Goal: Task Accomplishment & Management: Manage account settings

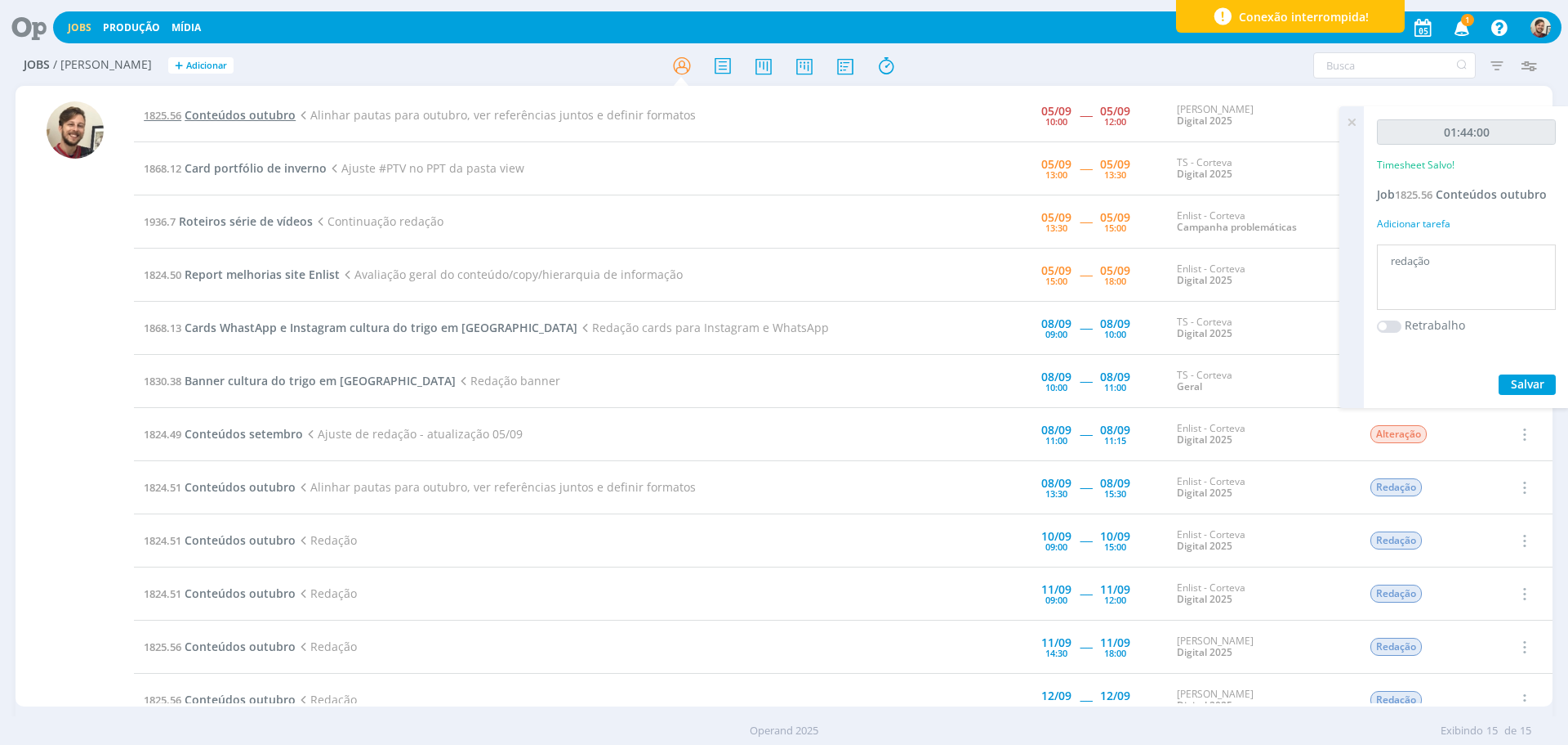
click at [244, 110] on span "Conteúdos outubro" at bounding box center [240, 115] width 111 height 16
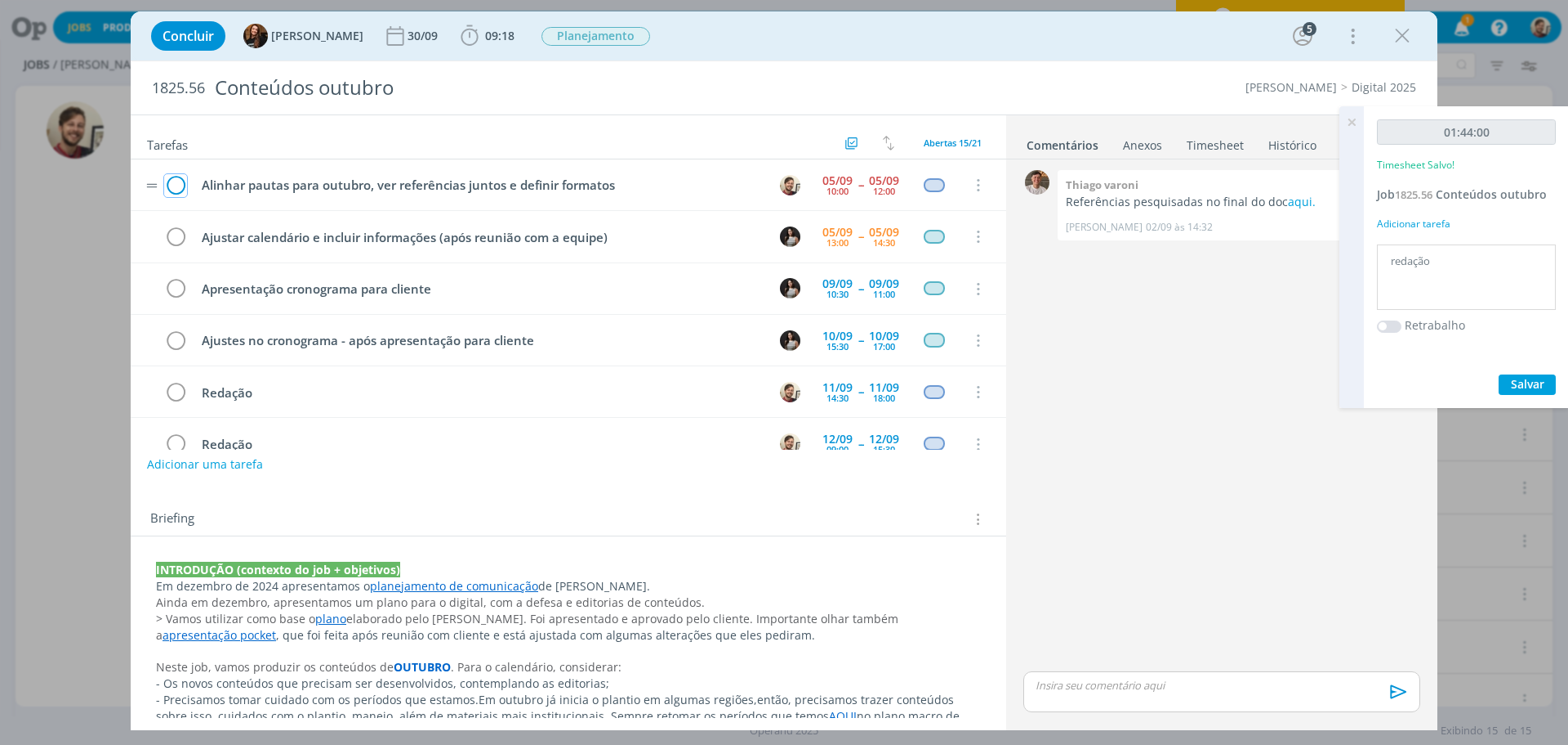
click at [177, 188] on icon "dialog" at bounding box center [176, 185] width 23 height 24
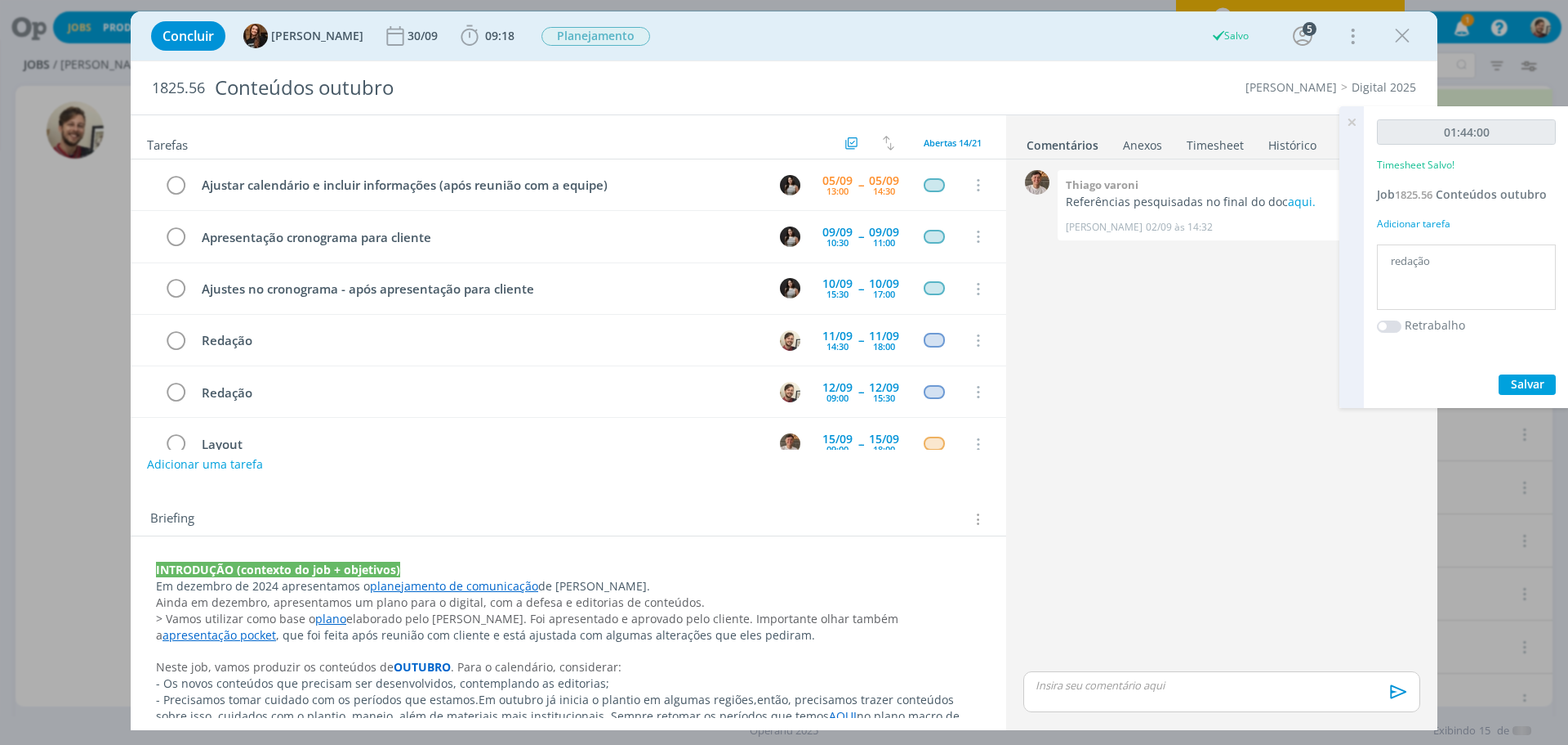
click at [1356, 124] on icon at bounding box center [1351, 122] width 29 height 32
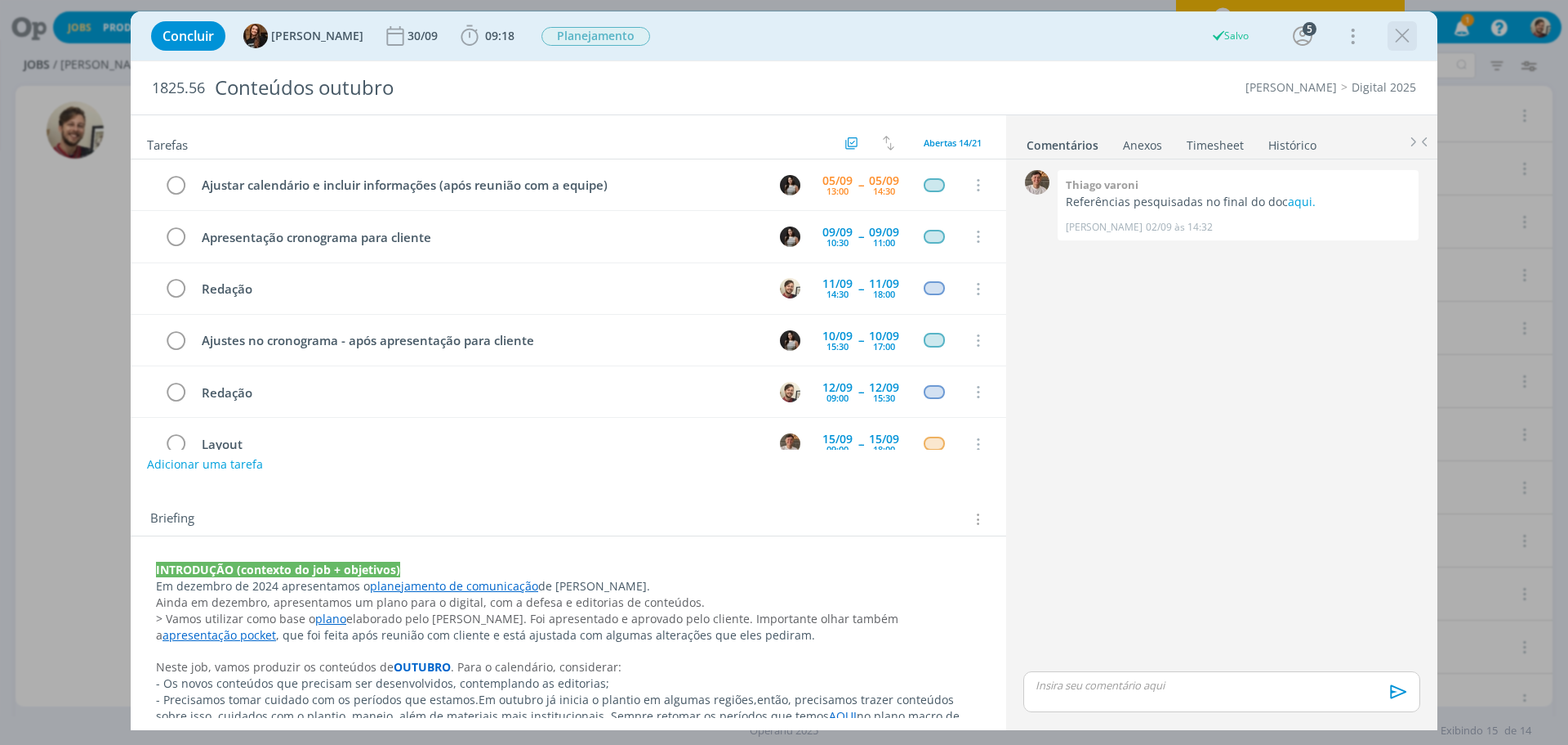
click at [1407, 34] on icon "dialog" at bounding box center [1403, 36] width 24 height 24
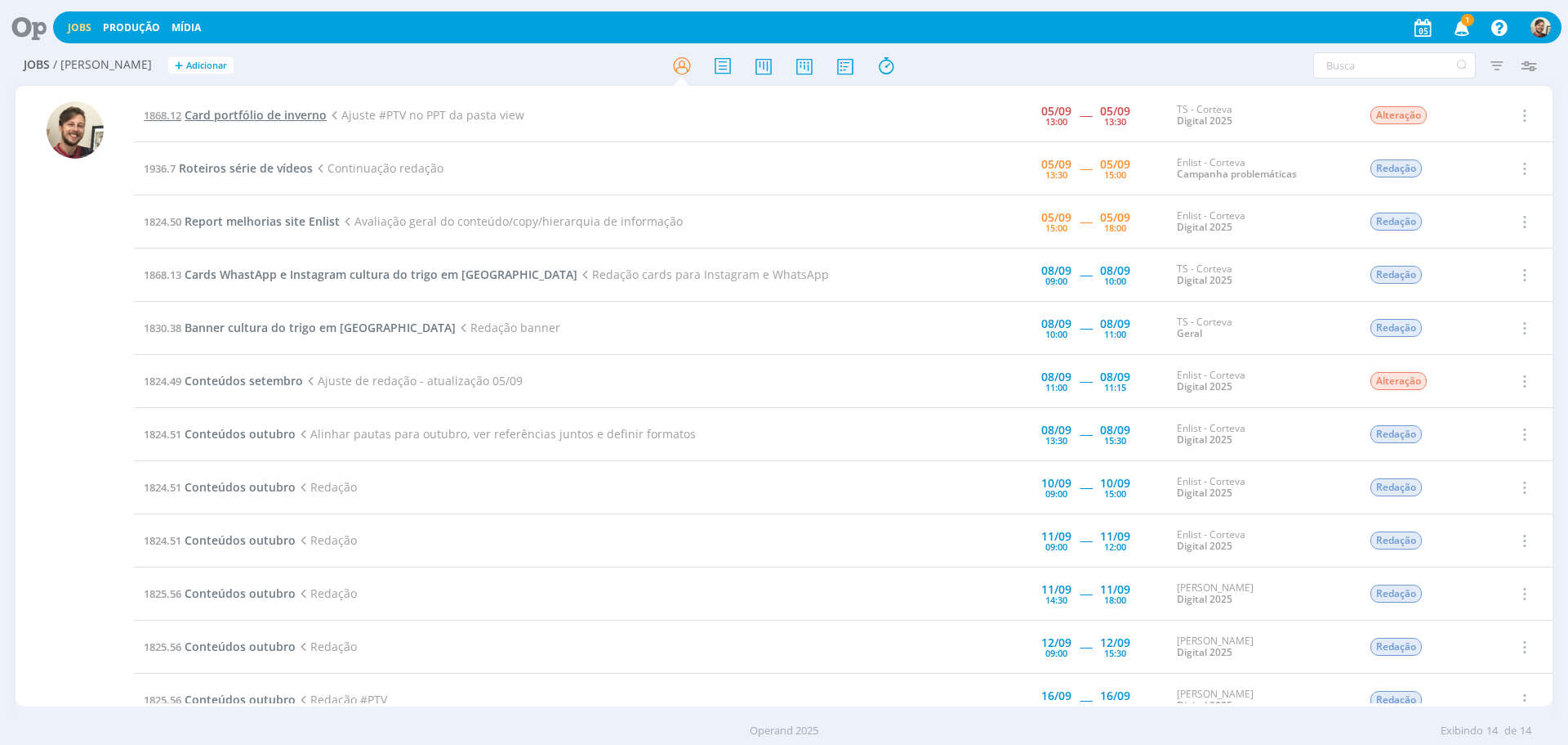
click at [284, 116] on span "Card portfólio de inverno" at bounding box center [255, 115] width 142 height 16
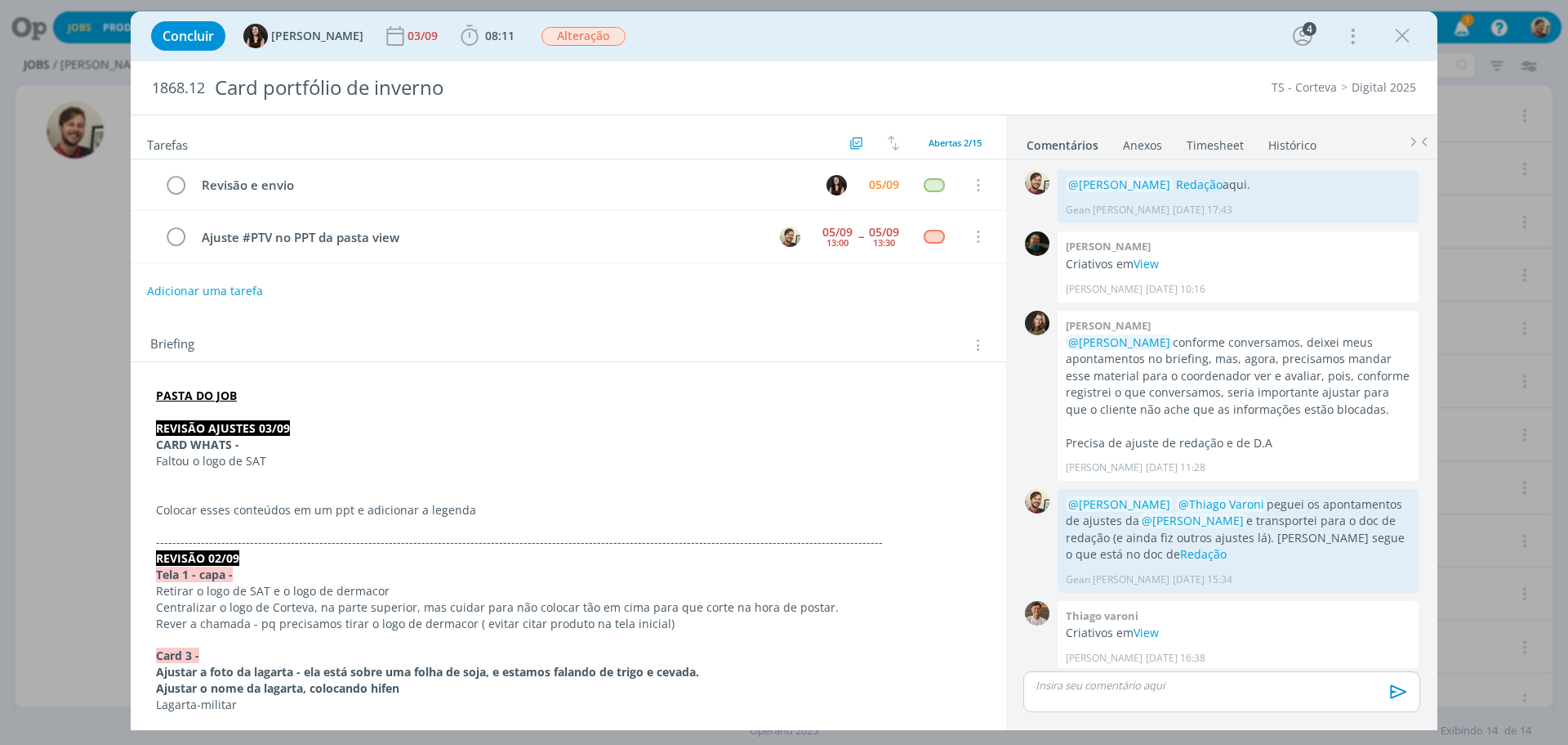
scroll to position [361, 0]
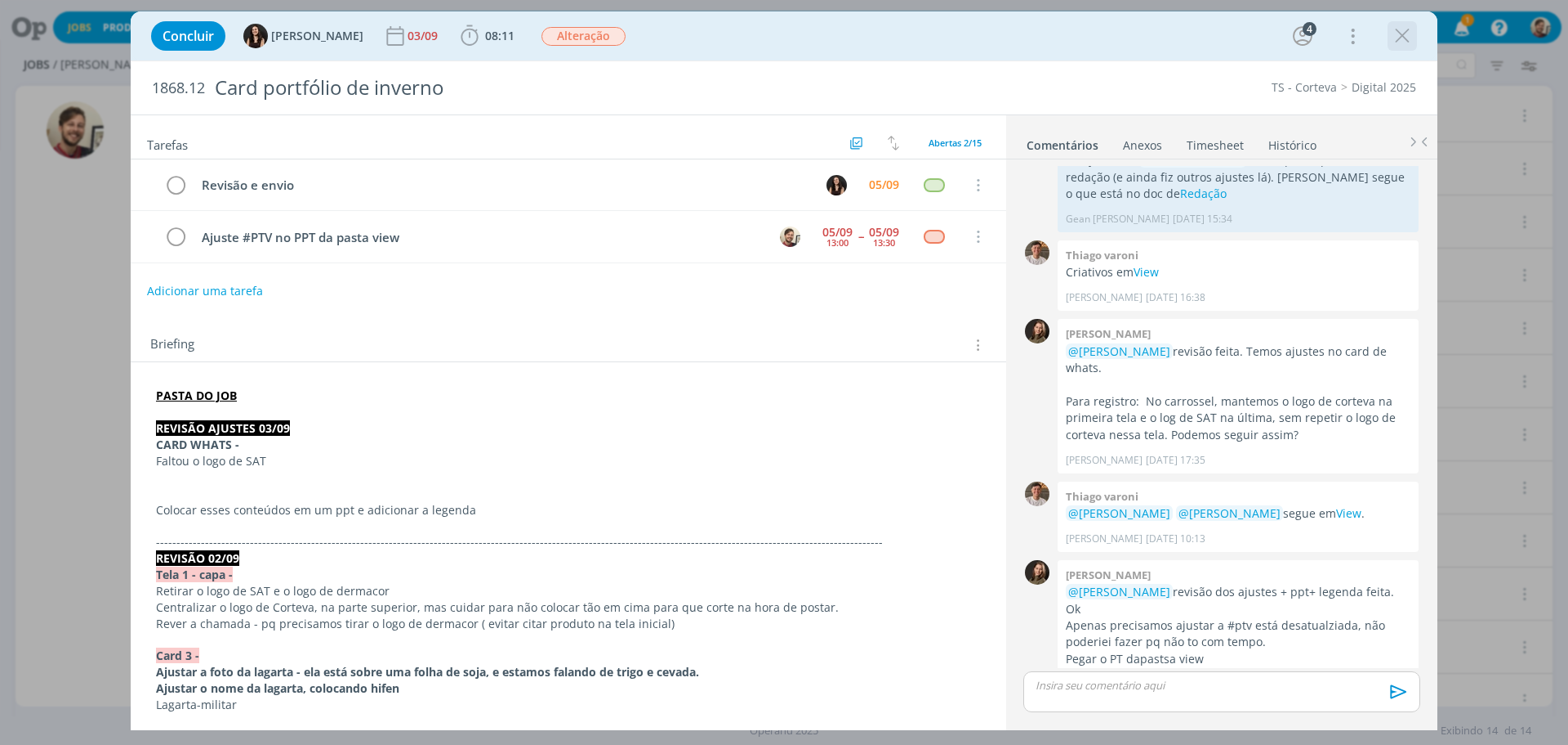
click at [1393, 42] on icon "dialog" at bounding box center [1403, 36] width 24 height 24
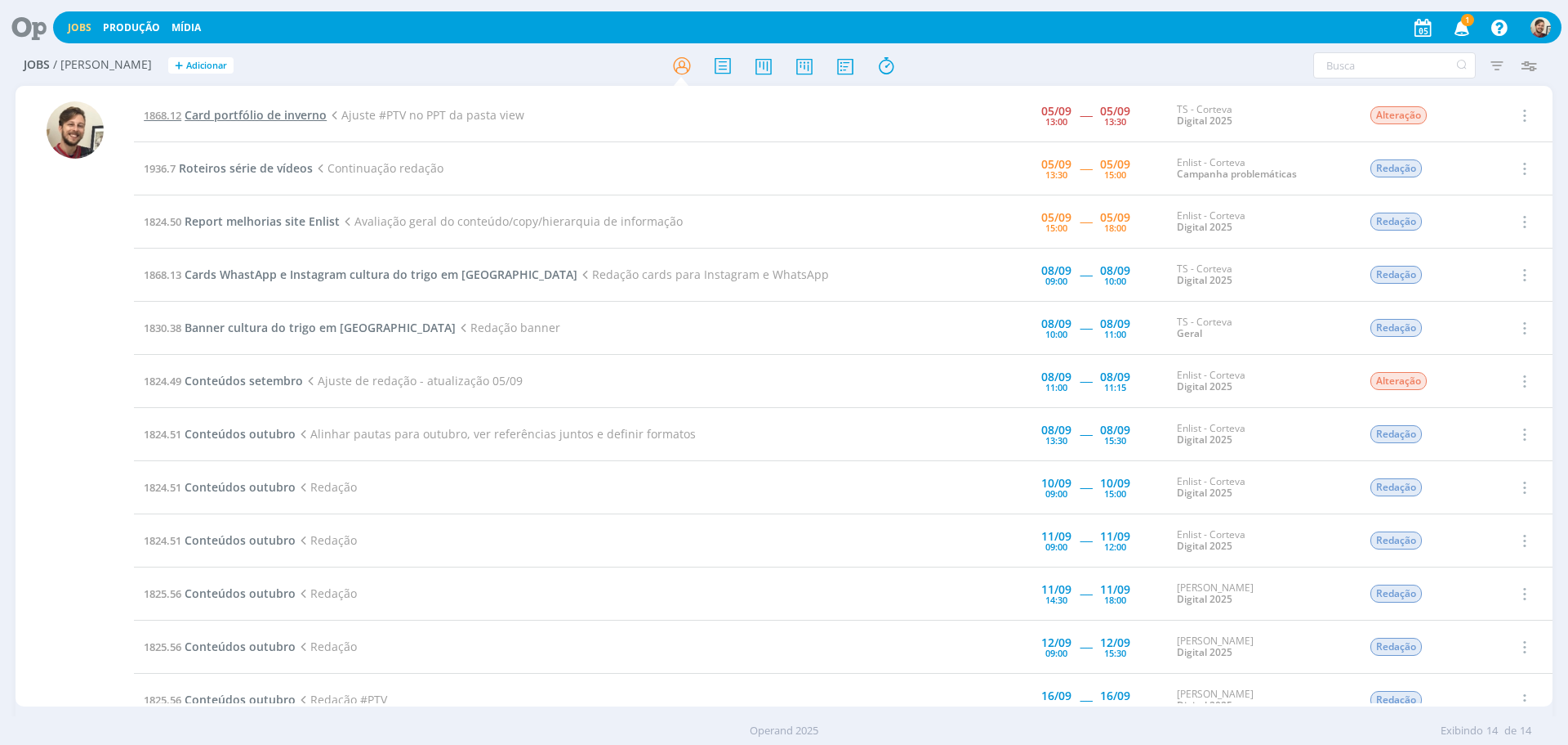
click at [289, 119] on span "Card portfólio de inverno" at bounding box center [255, 115] width 142 height 16
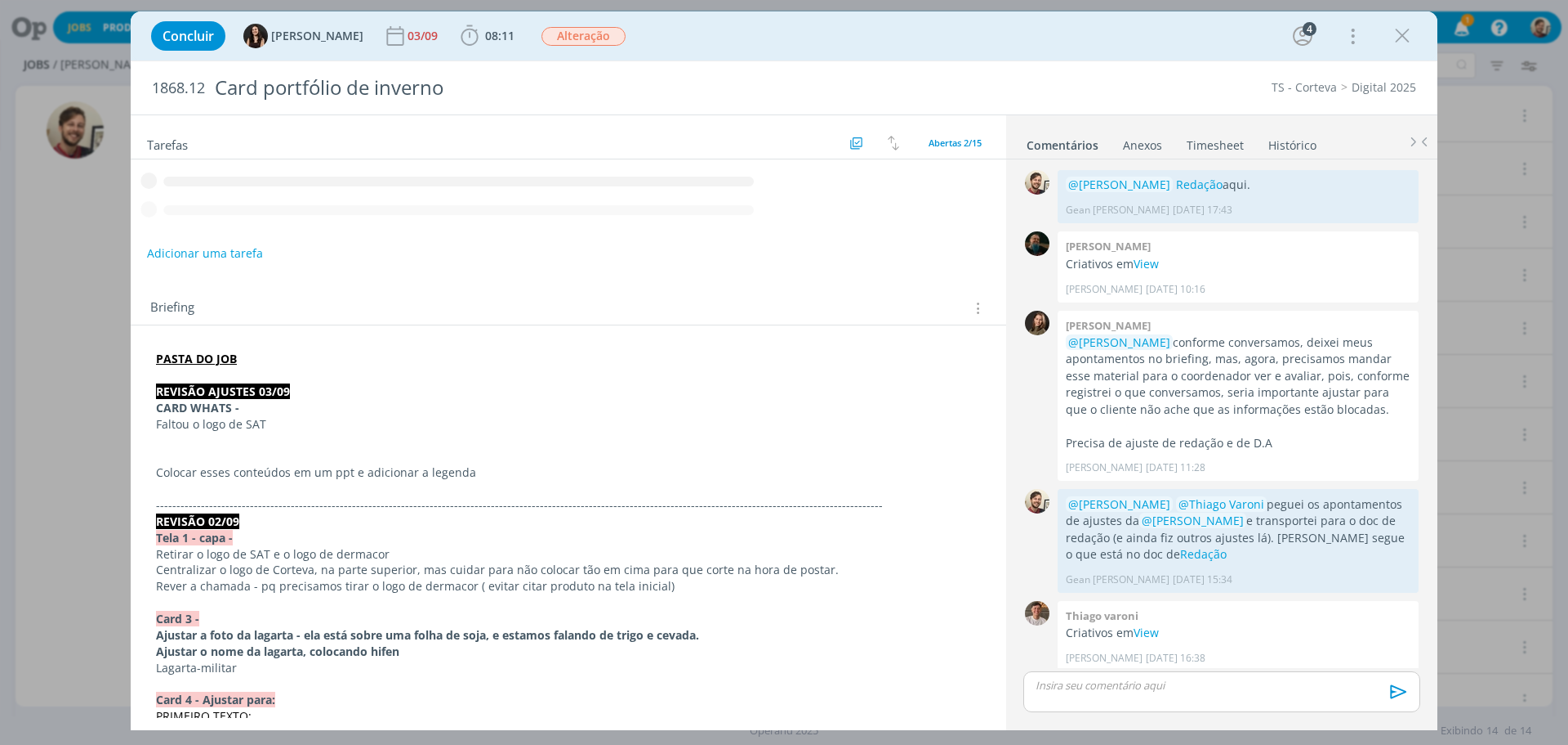
scroll to position [361, 0]
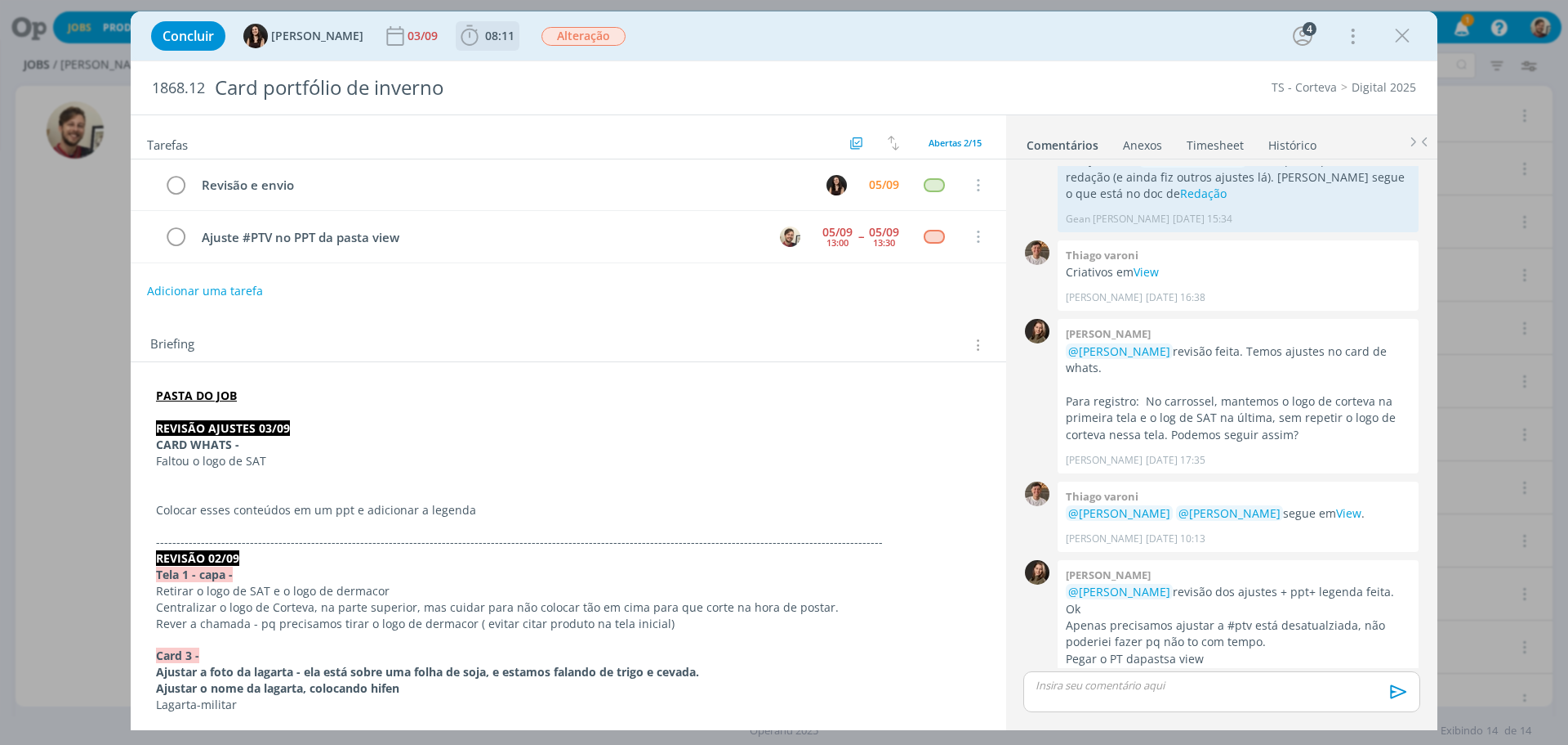
click at [485, 41] on span "08:11" at bounding box center [500, 36] width 29 height 16
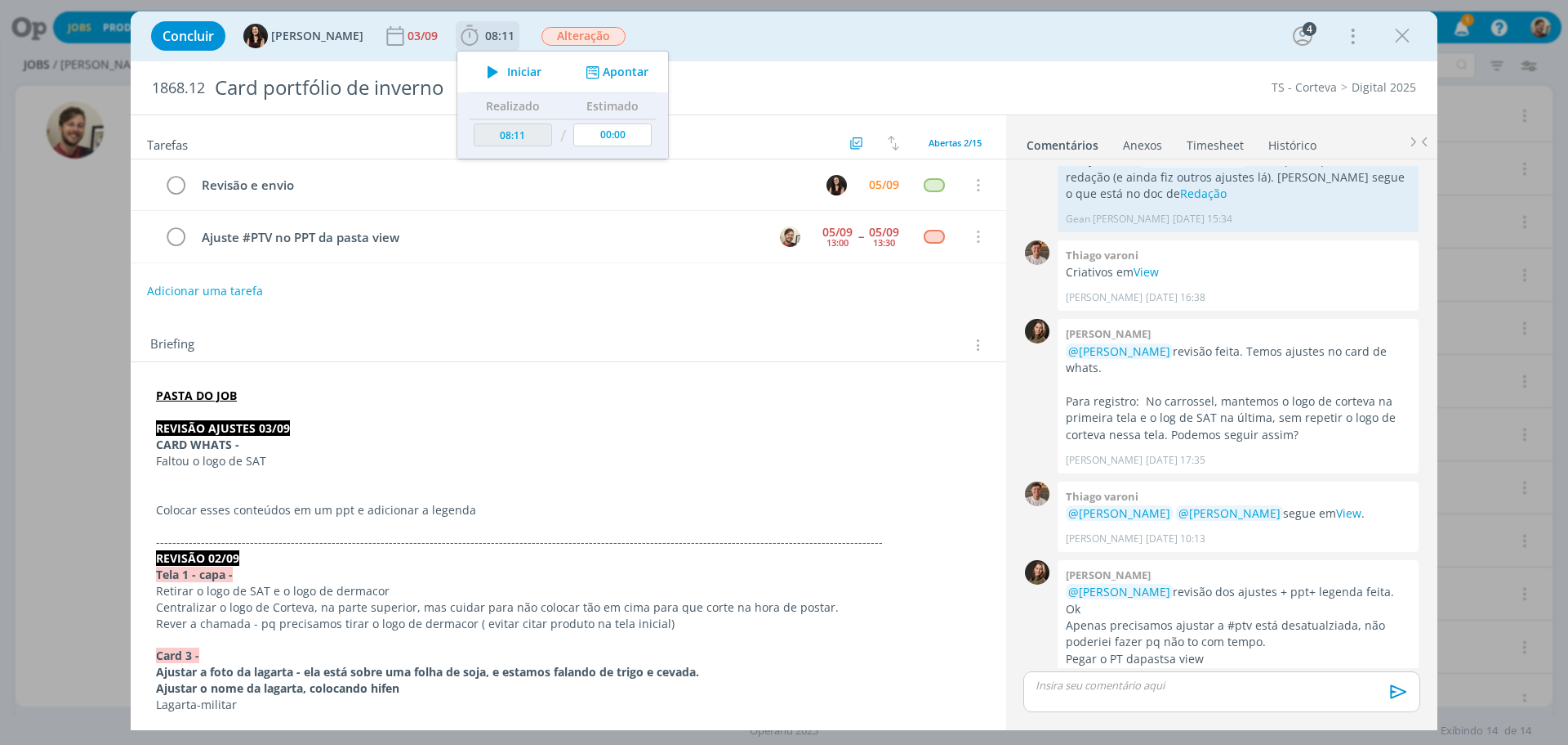
click at [507, 68] on span "Iniciar" at bounding box center [524, 71] width 35 height 11
click at [1336, 505] on link "View" at bounding box center [1348, 513] width 25 height 16
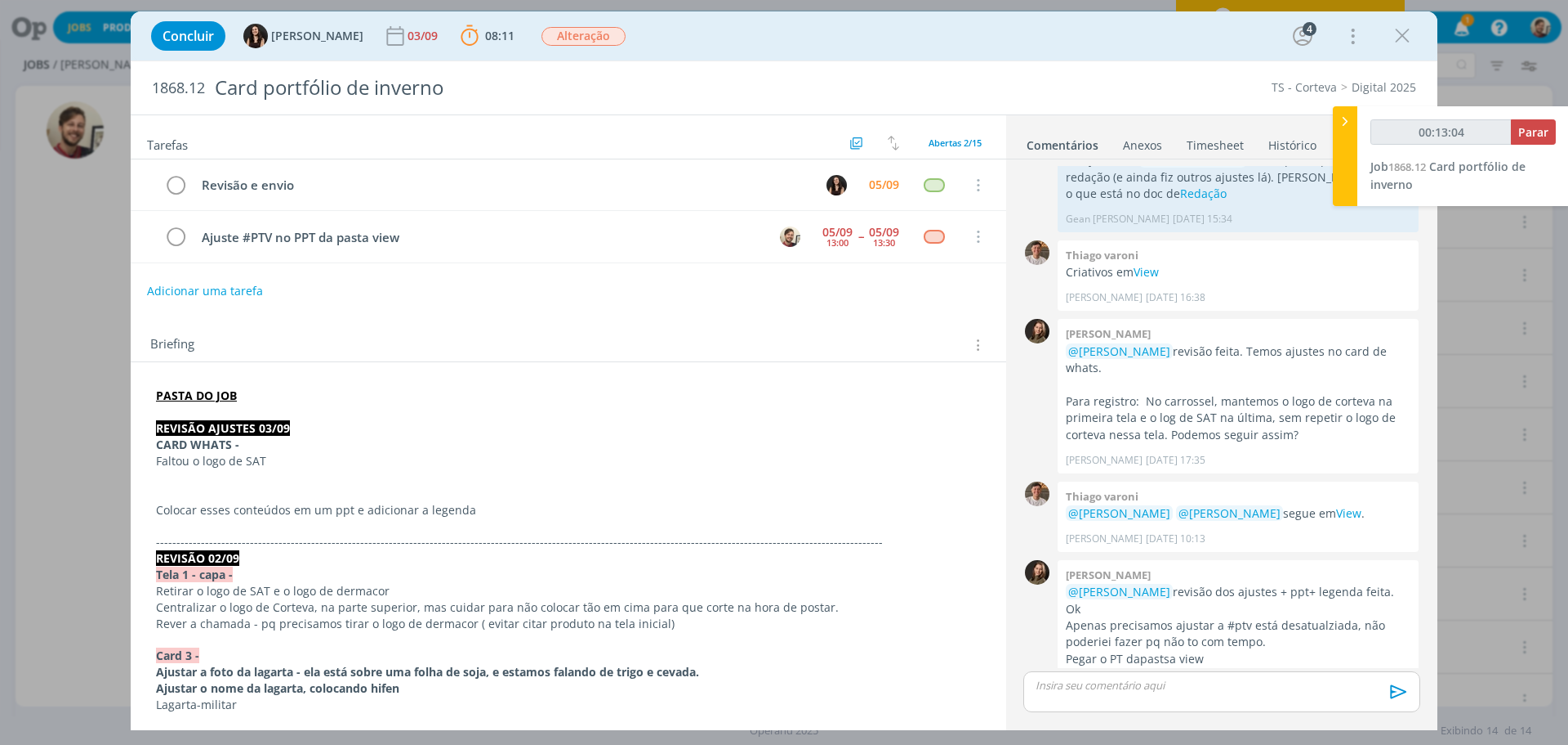
click at [1128, 685] on p "dialog" at bounding box center [1222, 685] width 371 height 15
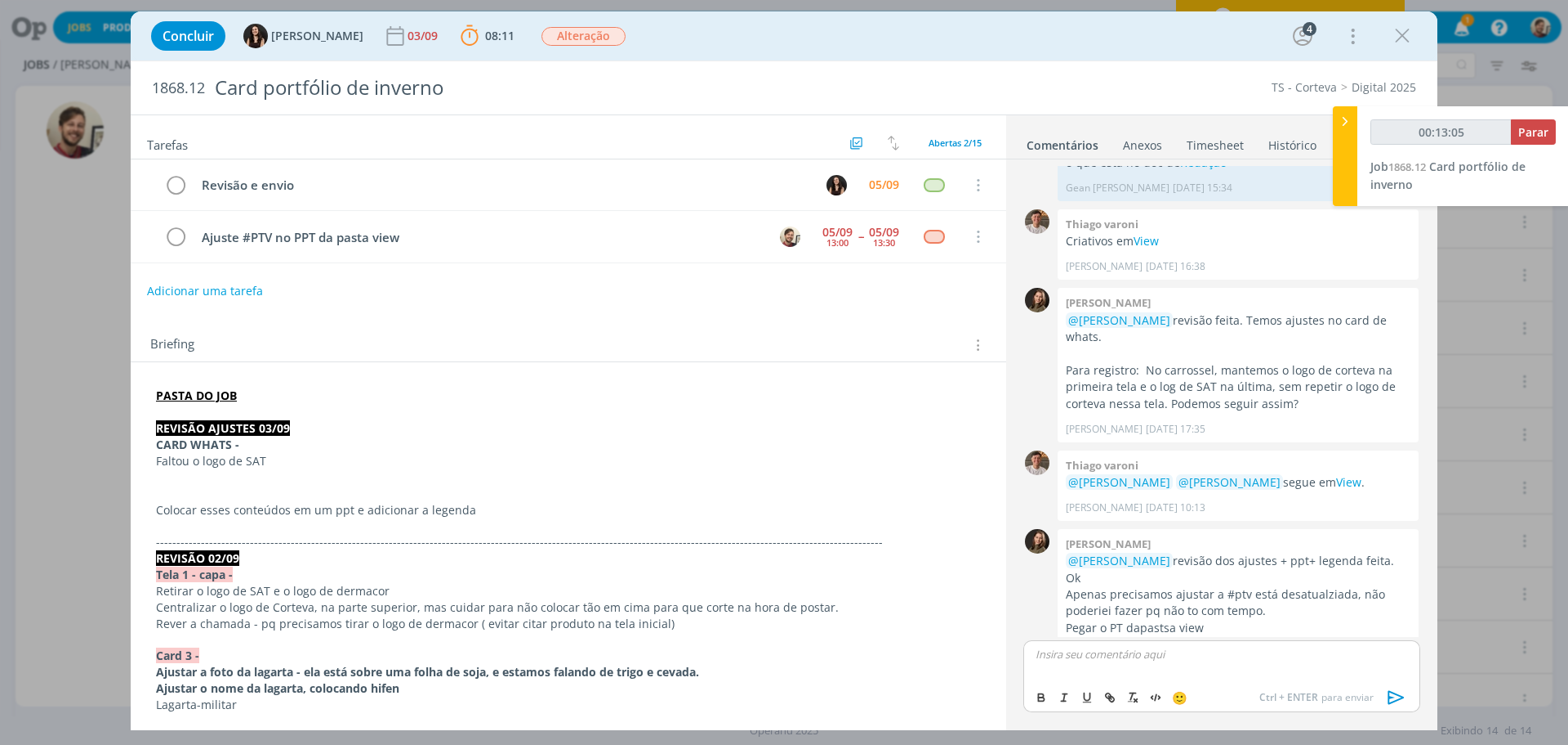
type input "00:13:06"
click at [1396, 690] on icon "dialog" at bounding box center [1397, 697] width 24 height 24
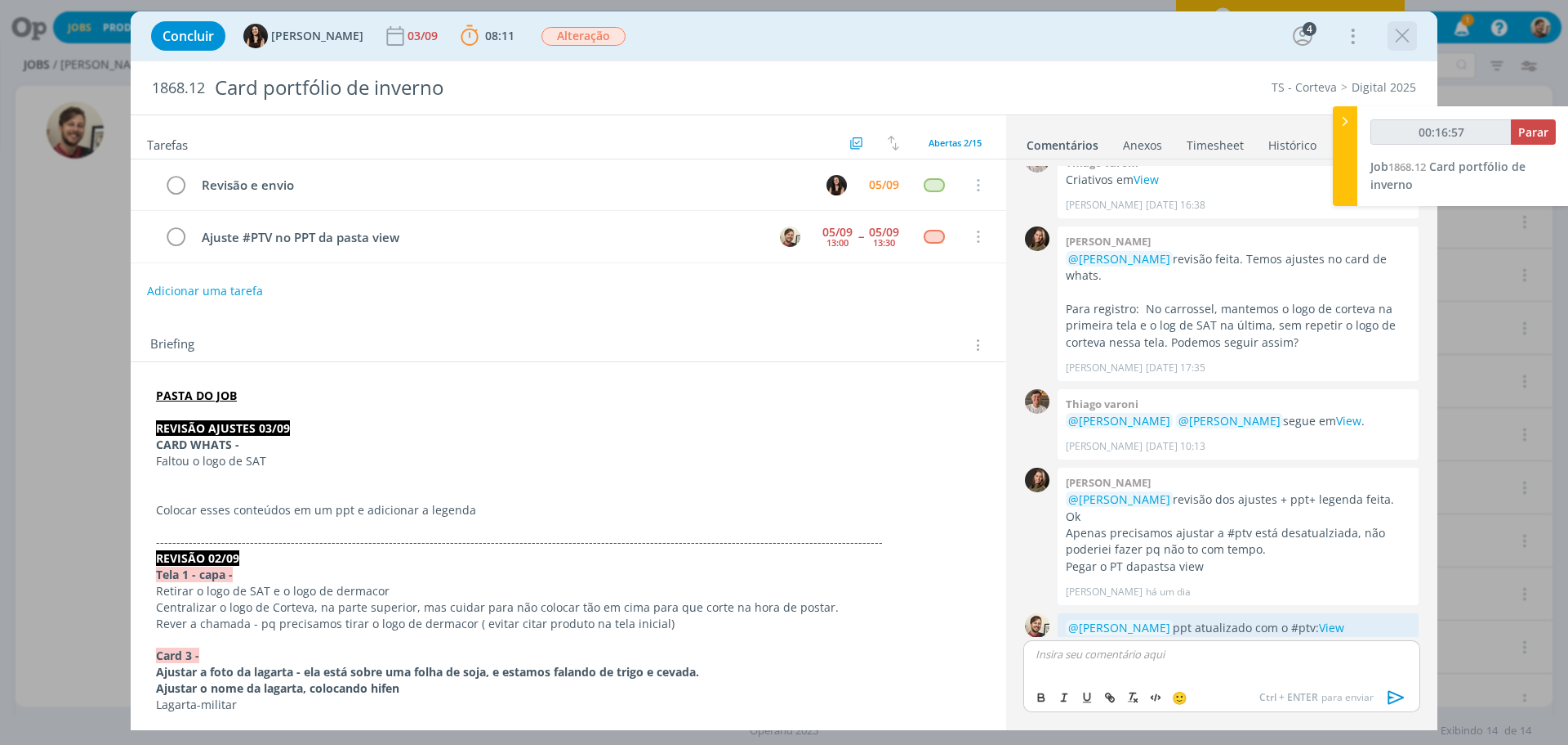
click at [1397, 31] on icon "dialog" at bounding box center [1403, 36] width 24 height 24
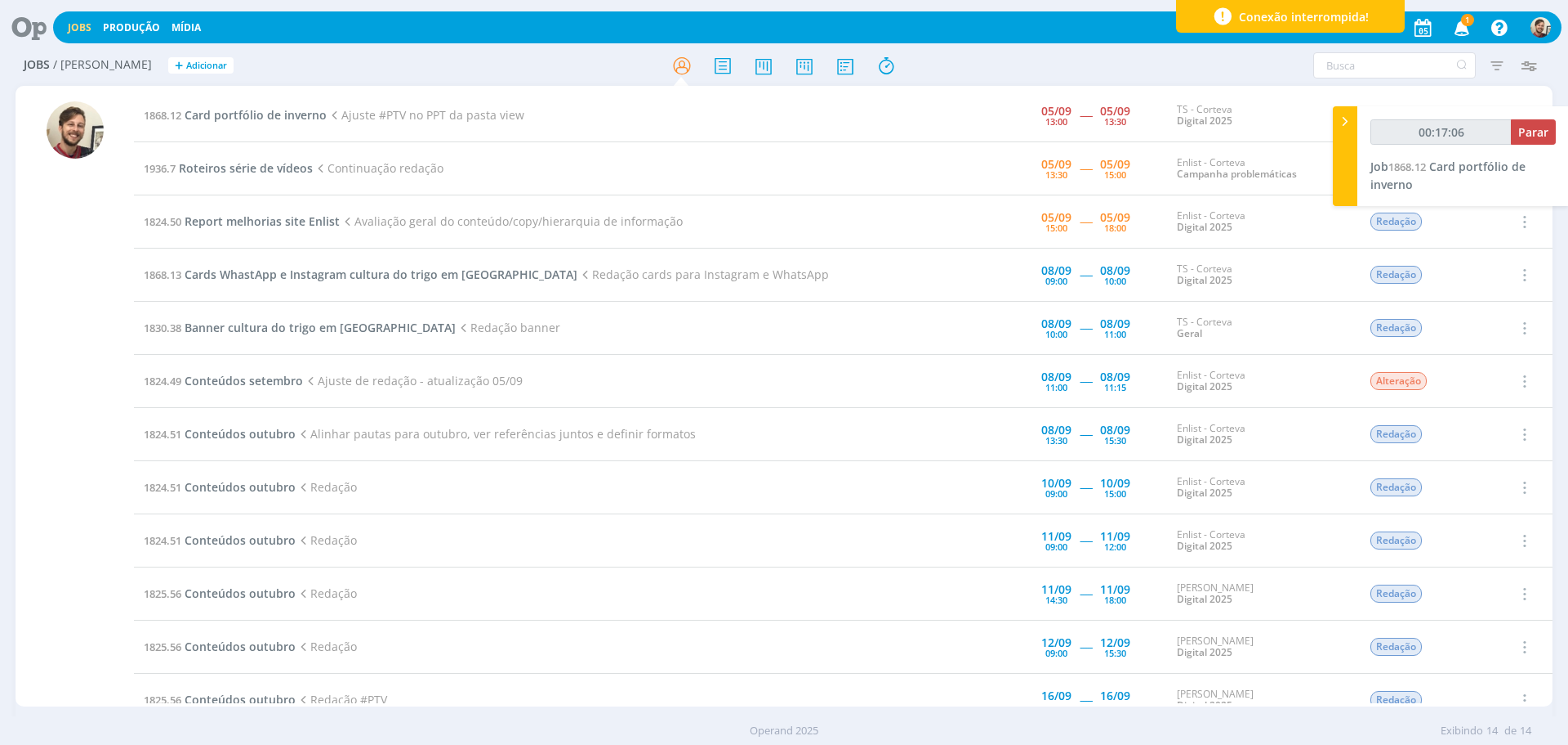
type input "00:17:07"
click at [1347, 158] on div at bounding box center [1345, 156] width 24 height 100
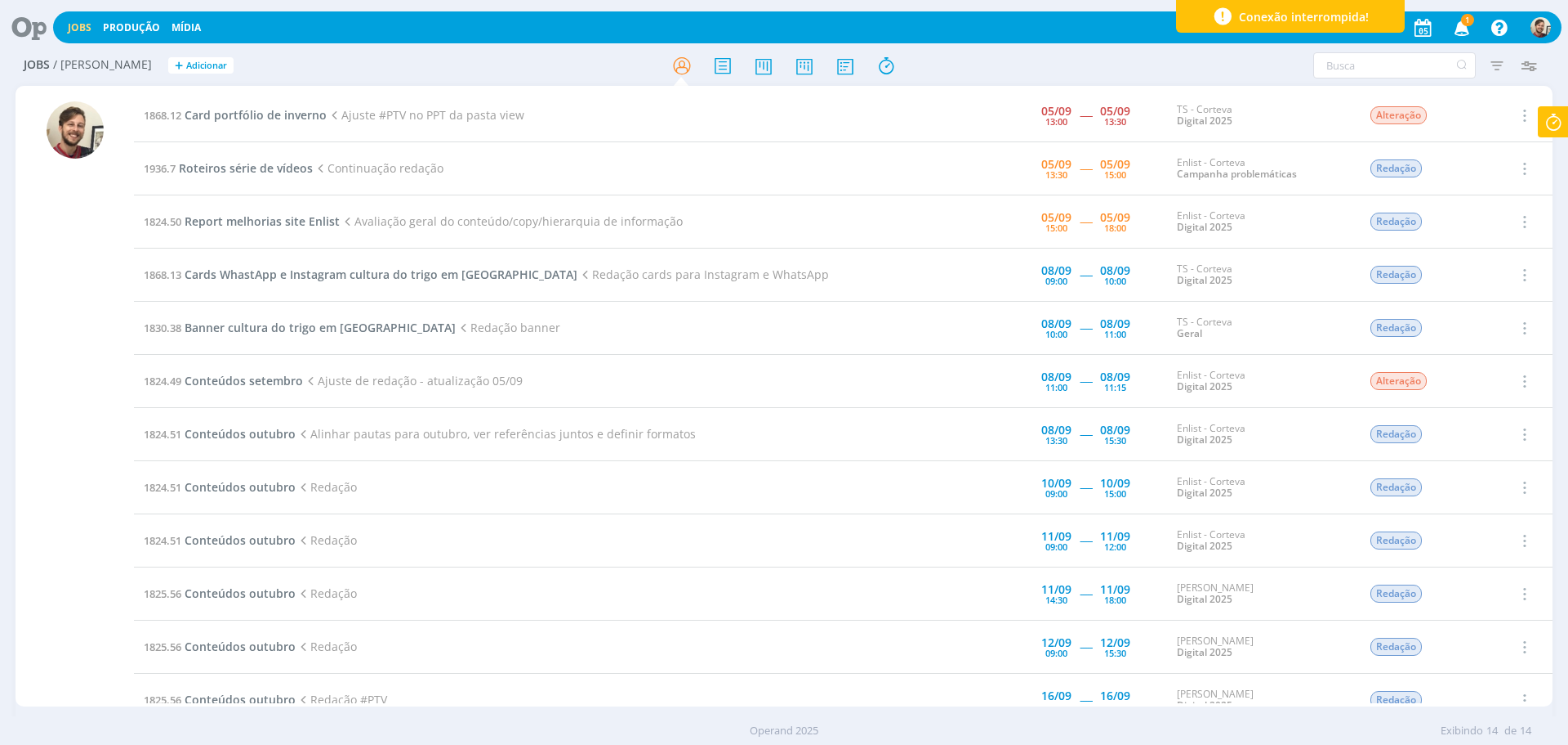
click at [1459, 28] on icon "button" at bounding box center [1463, 27] width 28 height 28
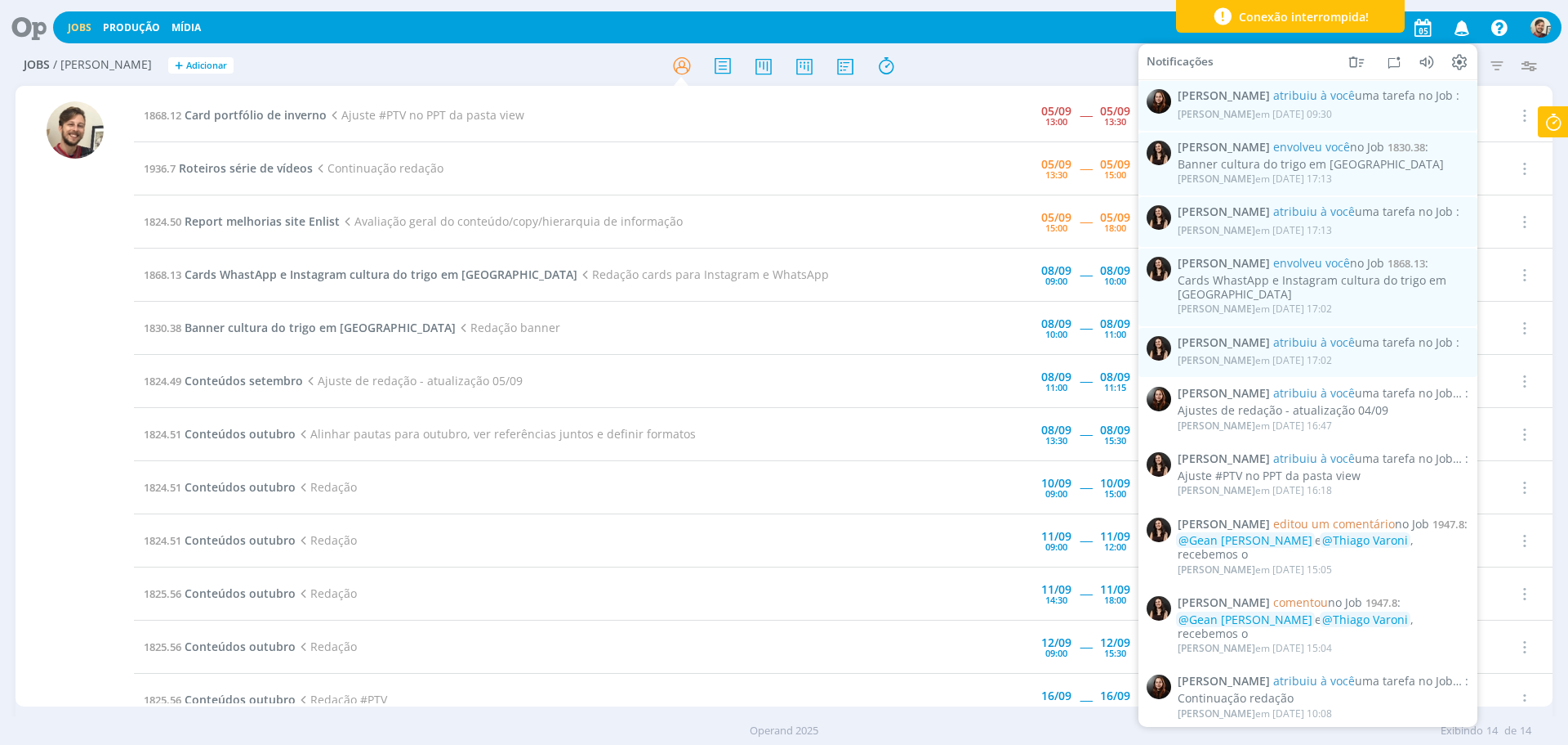
click at [1459, 28] on icon "button" at bounding box center [1463, 27] width 28 height 28
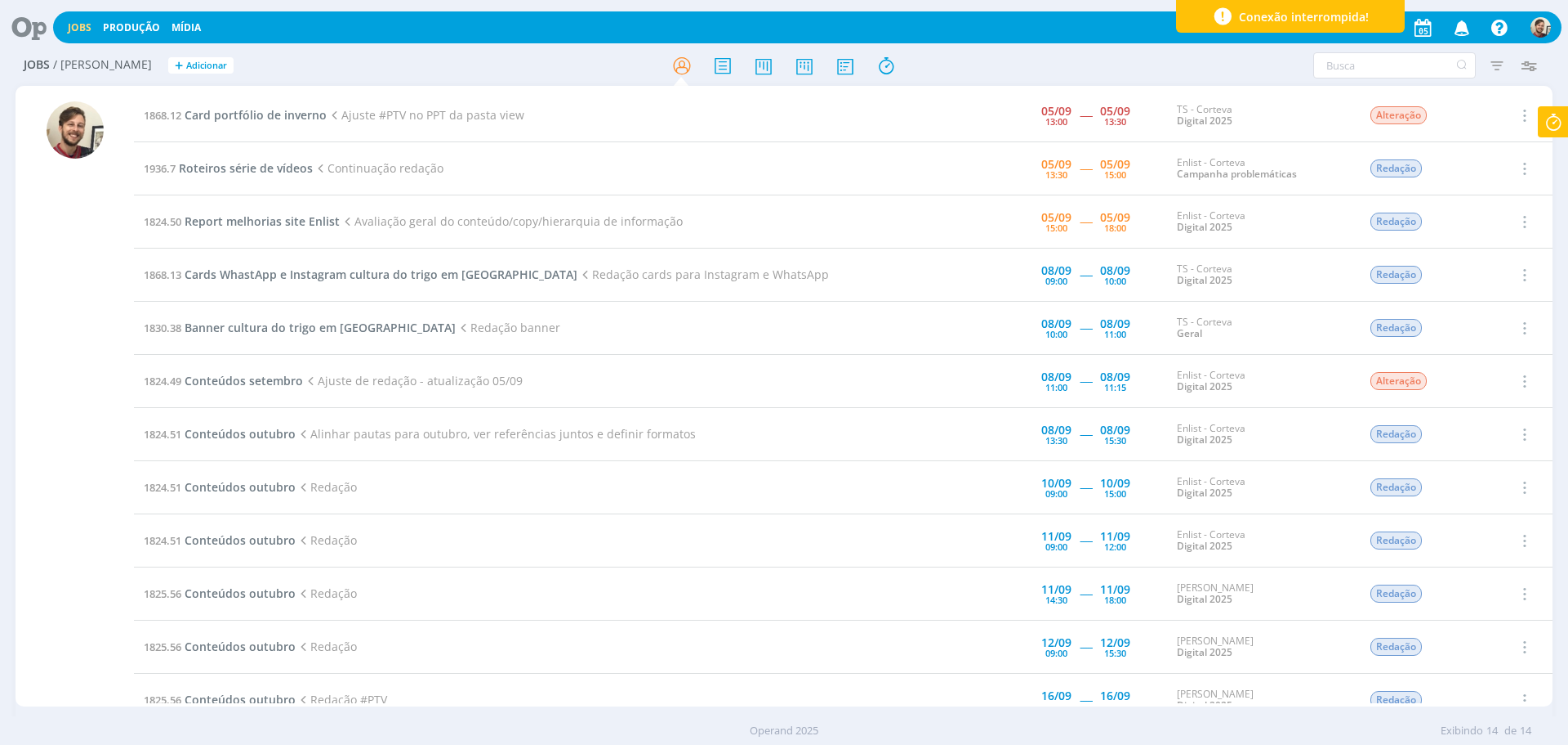
click at [1559, 121] on icon at bounding box center [1553, 122] width 29 height 32
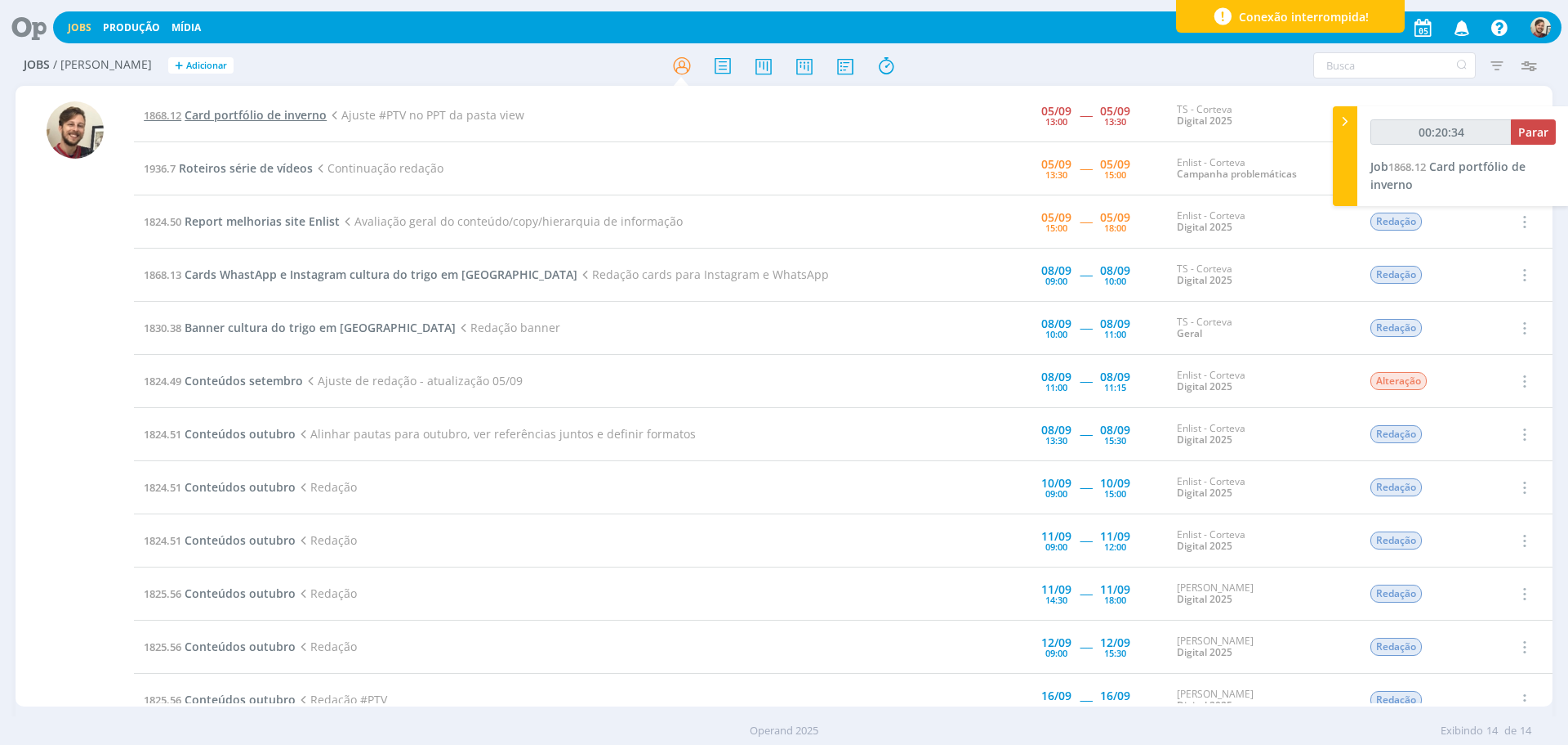
click at [241, 116] on span "Card portfólio de inverno" at bounding box center [255, 115] width 142 height 16
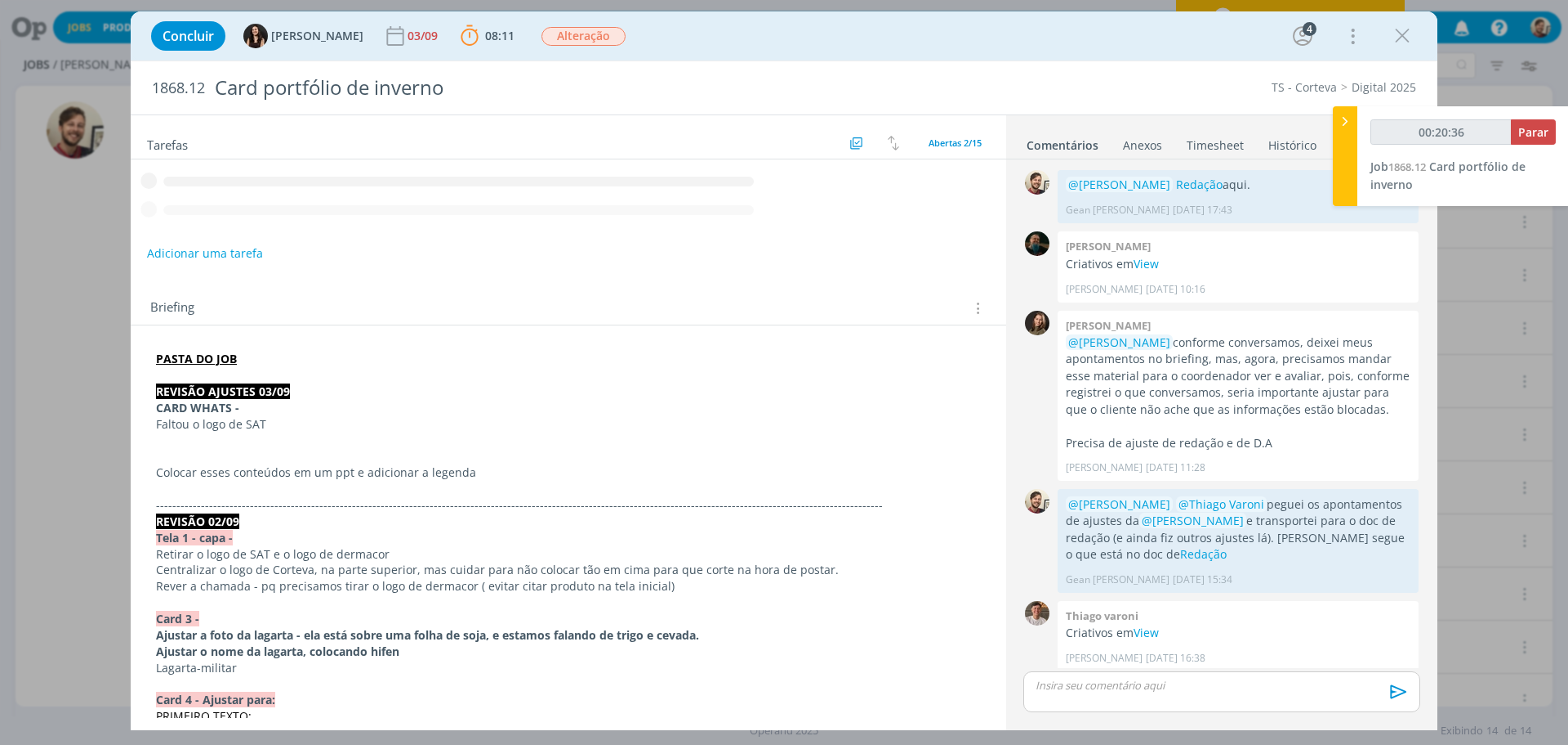
scroll to position [422, 0]
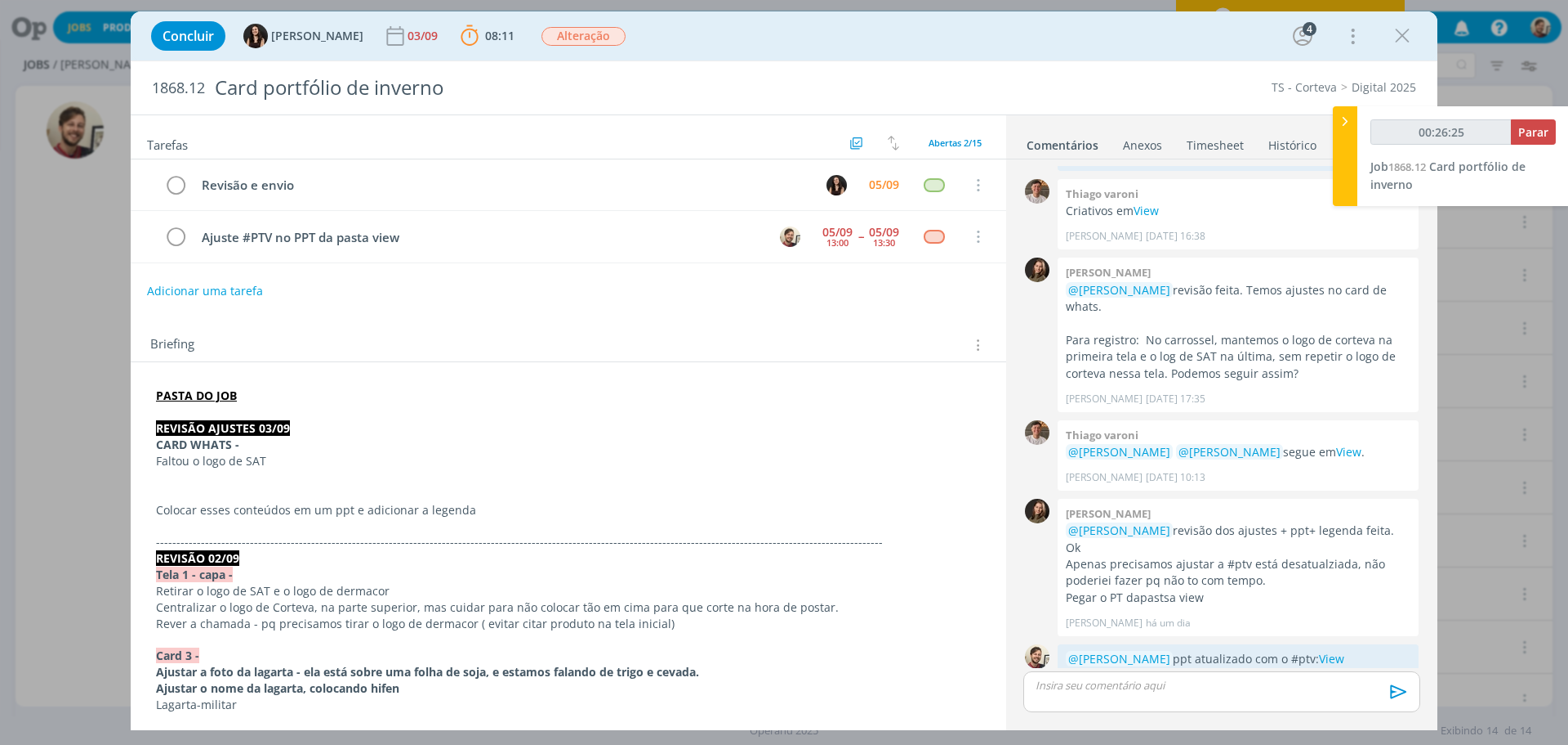
type input "00:26:26"
click at [1532, 137] on span "Parar" at bounding box center [1533, 132] width 30 height 16
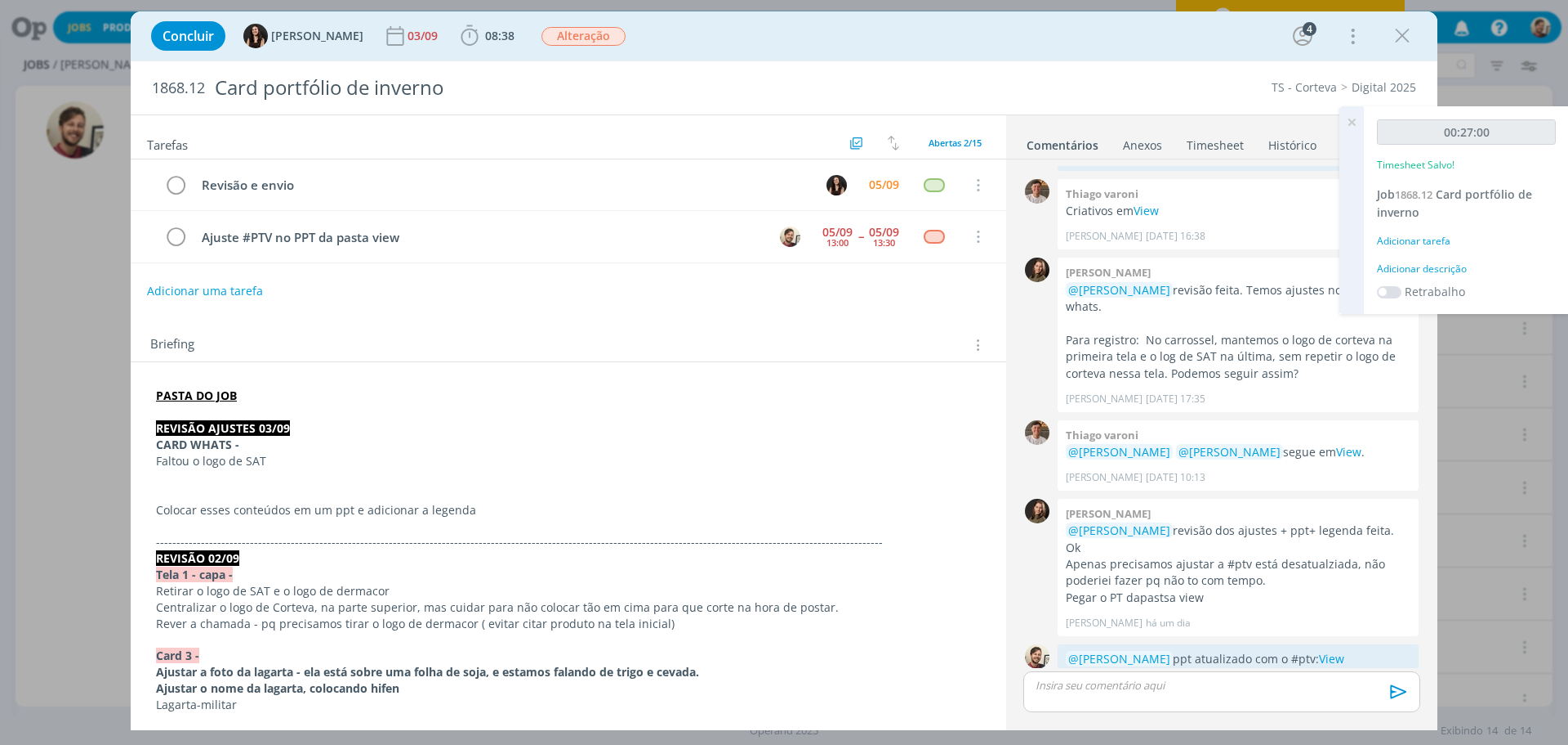
click at [1423, 267] on div "Adicionar descrição" at bounding box center [1467, 269] width 179 height 15
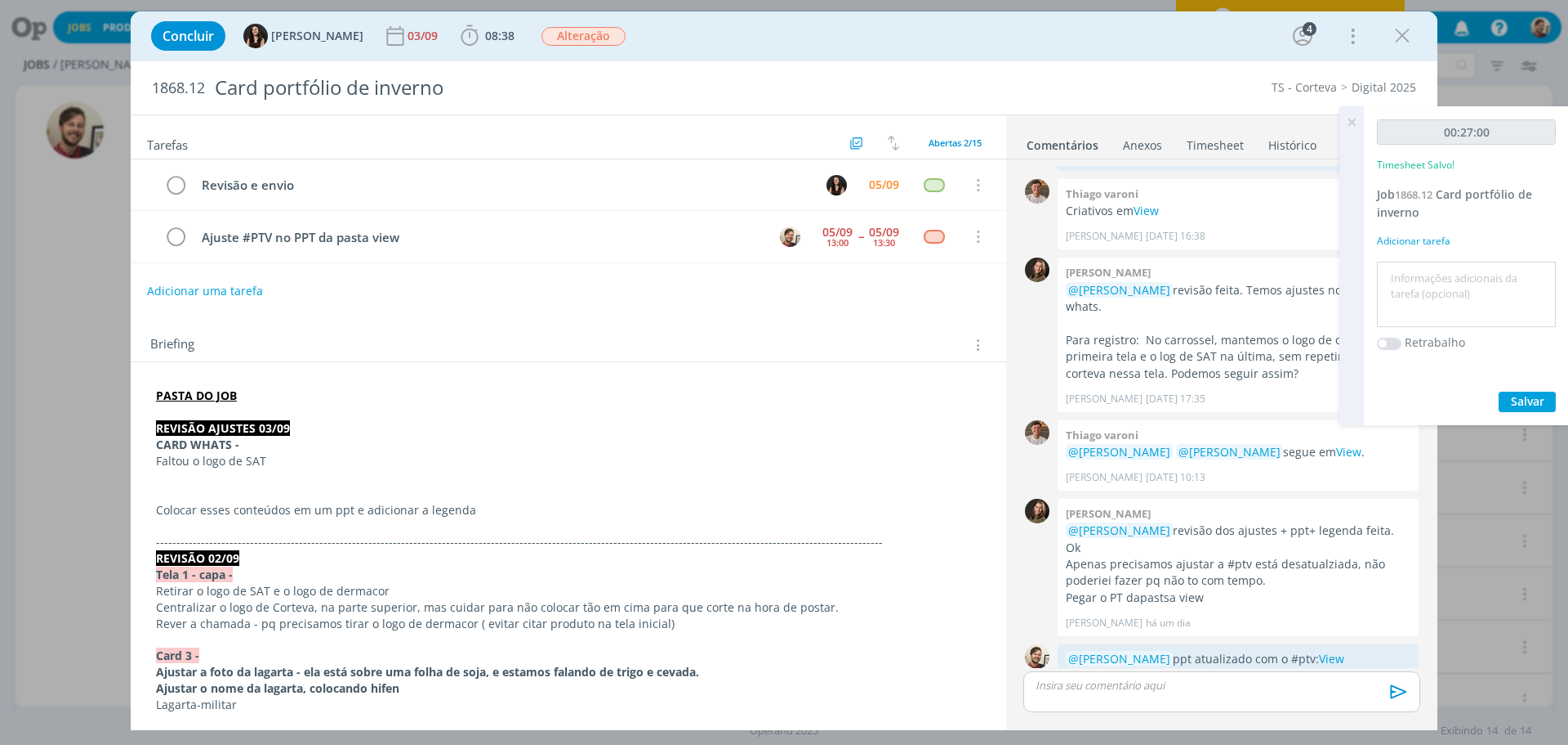
click at [1427, 270] on textarea at bounding box center [1467, 295] width 171 height 58
type textarea "redação"
click at [1514, 396] on span "Salvar" at bounding box center [1529, 400] width 34 height 16
click at [1348, 123] on icon at bounding box center [1351, 122] width 29 height 32
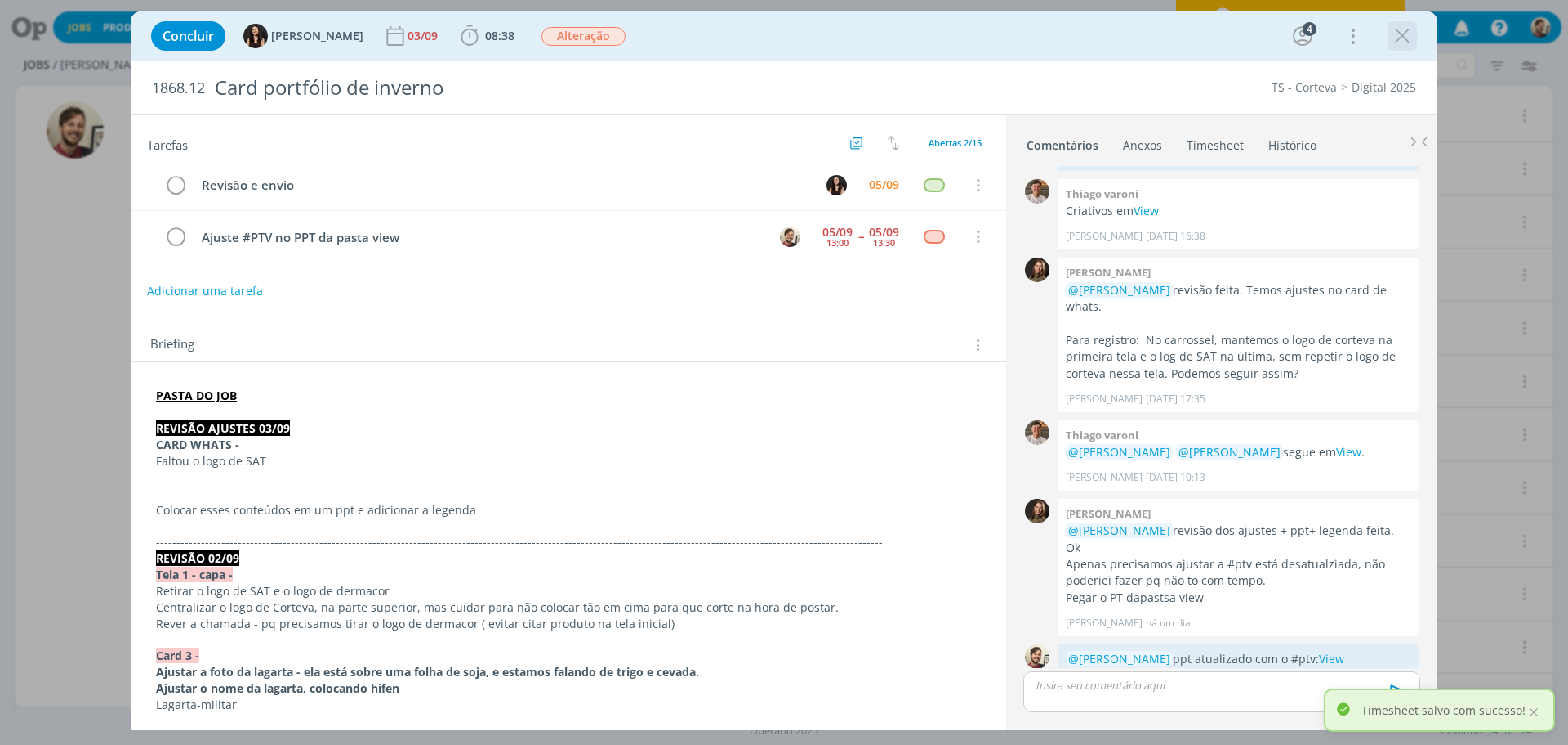
click at [1398, 31] on icon "dialog" at bounding box center [1403, 36] width 24 height 24
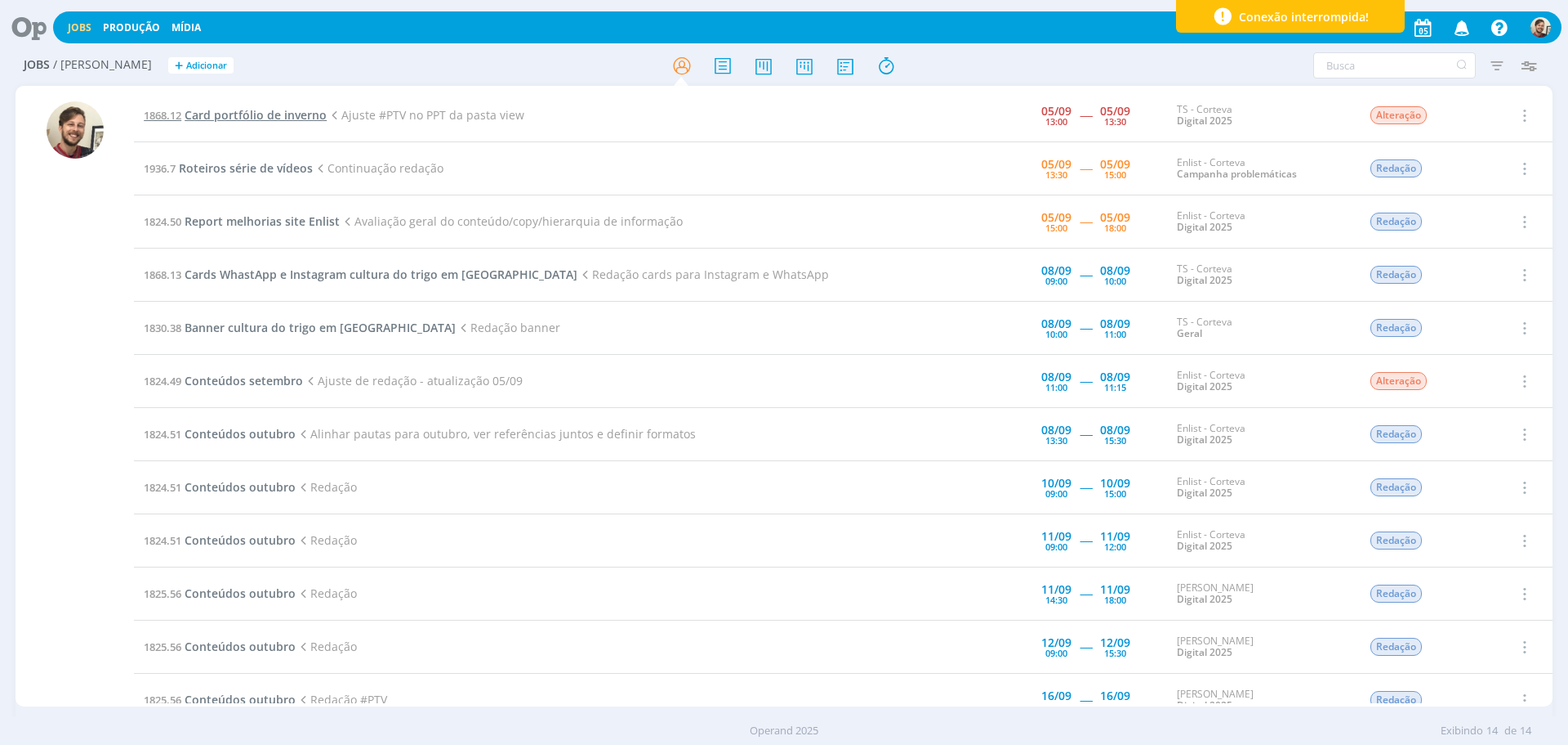
click at [236, 117] on span "Card portfólio de inverno" at bounding box center [255, 115] width 142 height 16
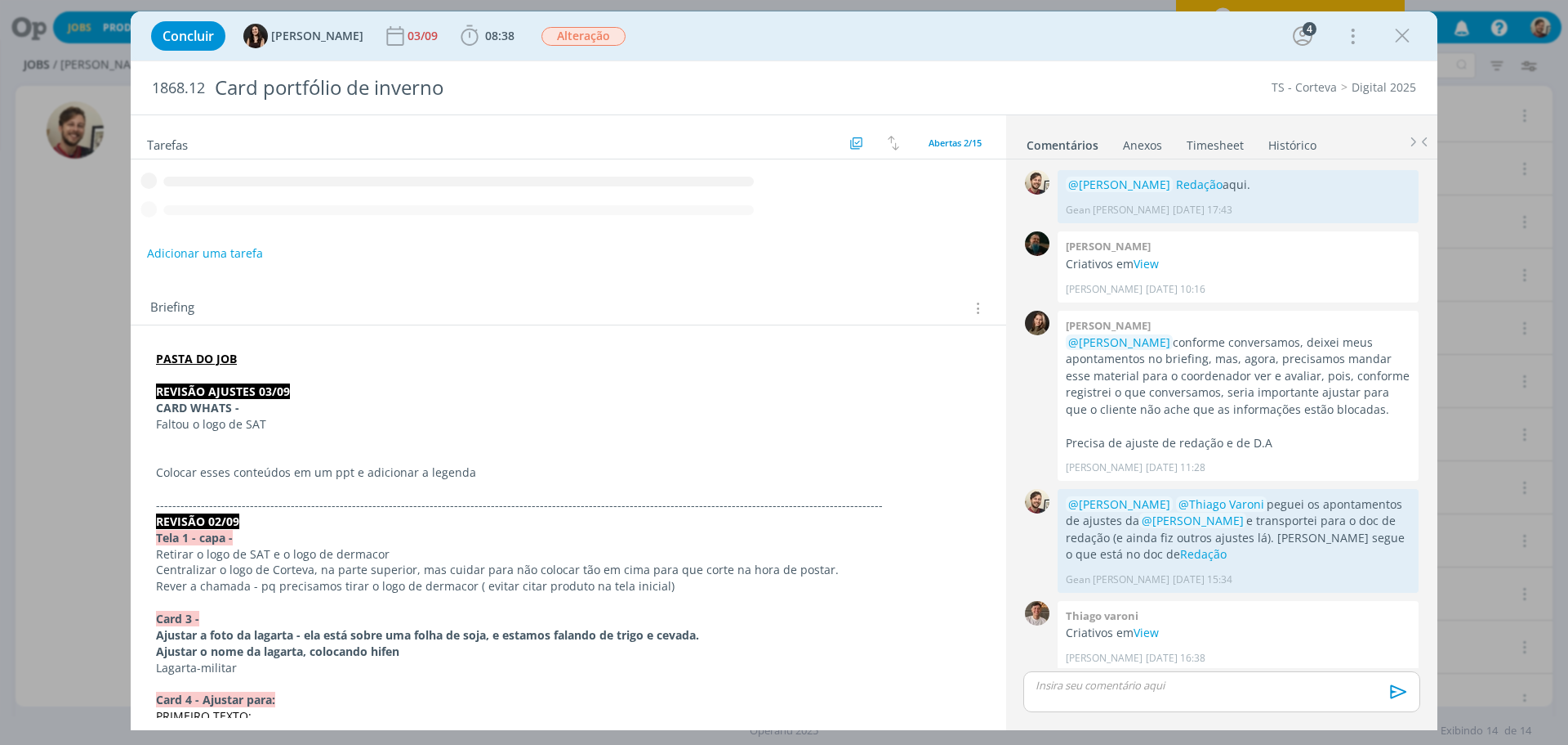
scroll to position [422, 0]
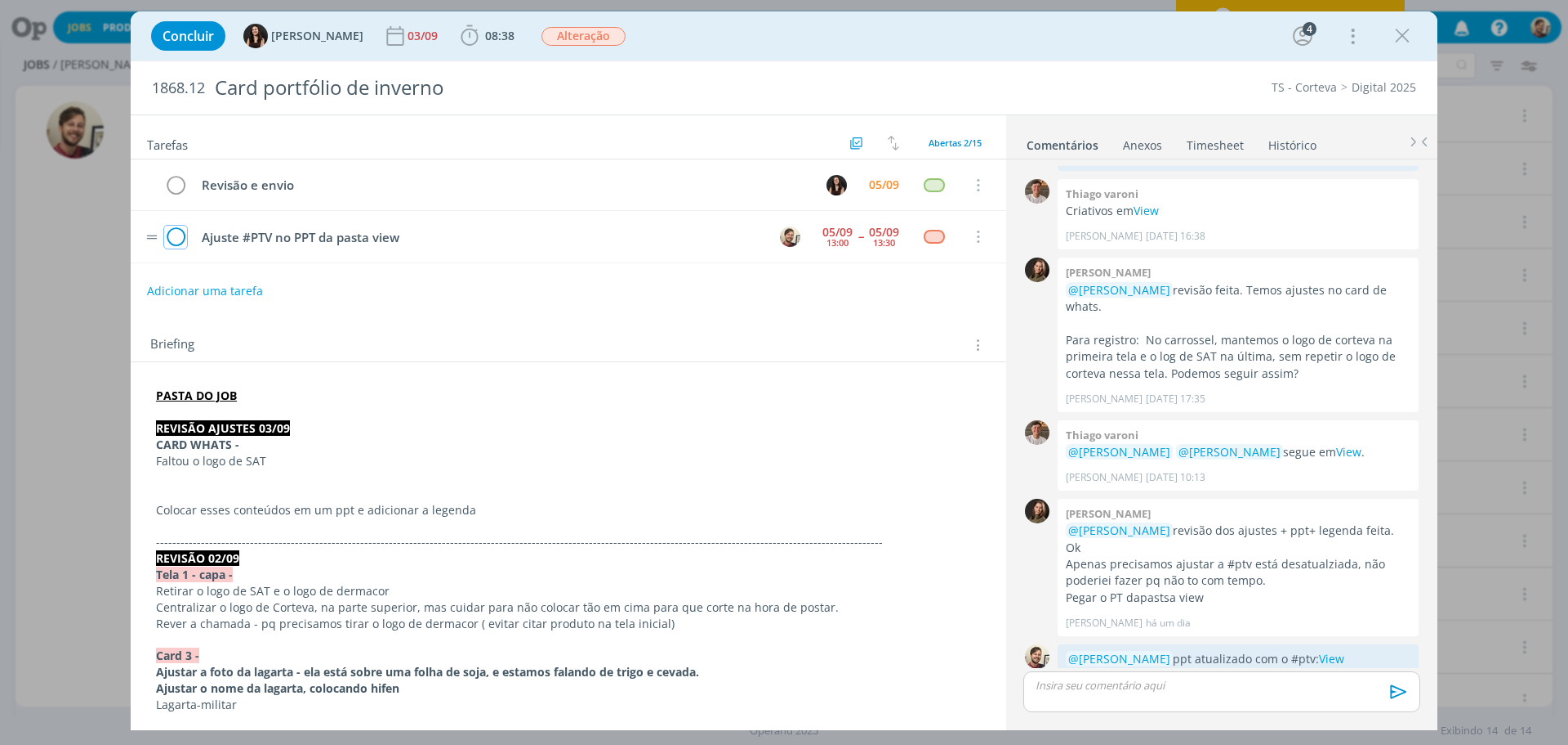
click at [179, 236] on icon "dialog" at bounding box center [176, 237] width 23 height 24
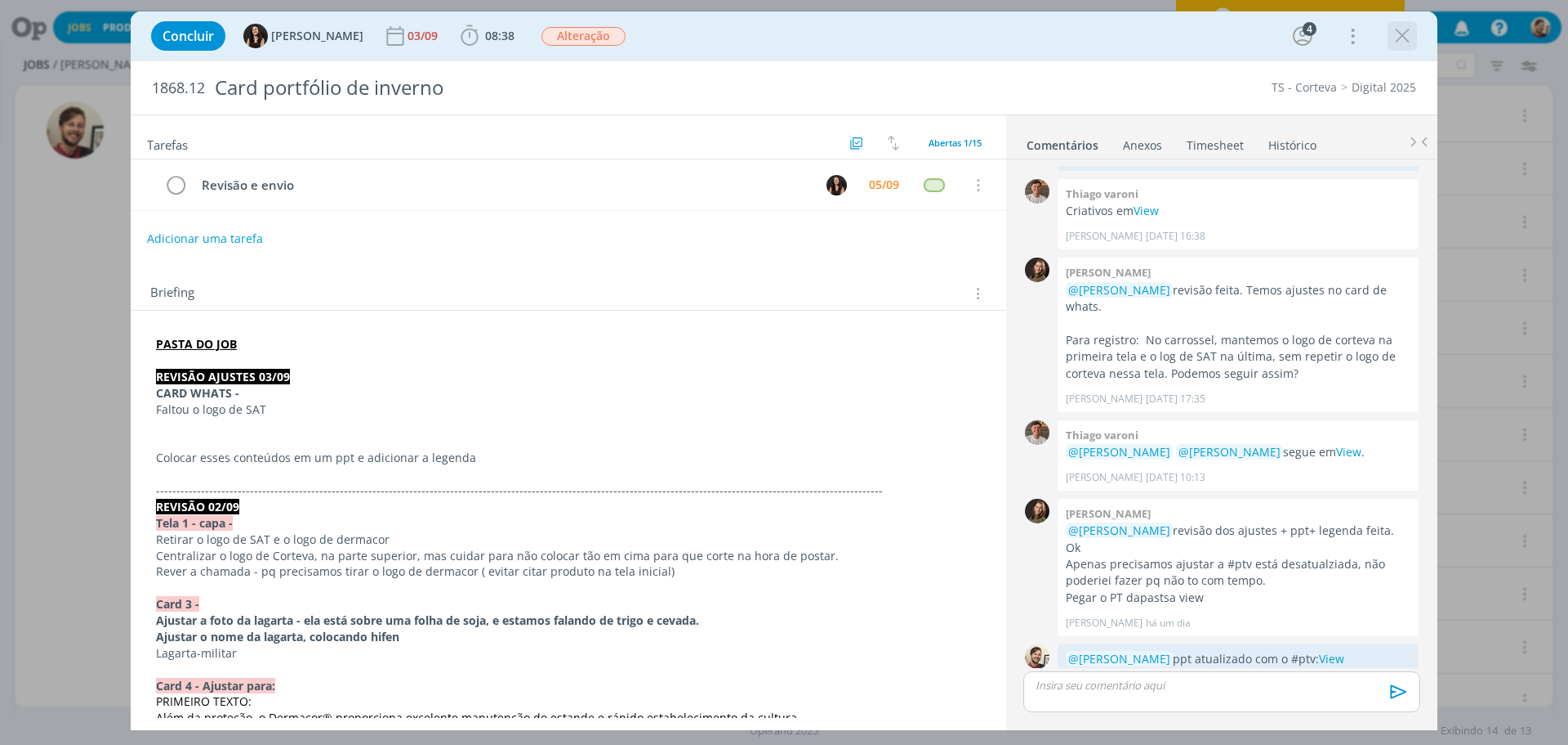
click at [1411, 38] on icon "dialog" at bounding box center [1403, 36] width 24 height 24
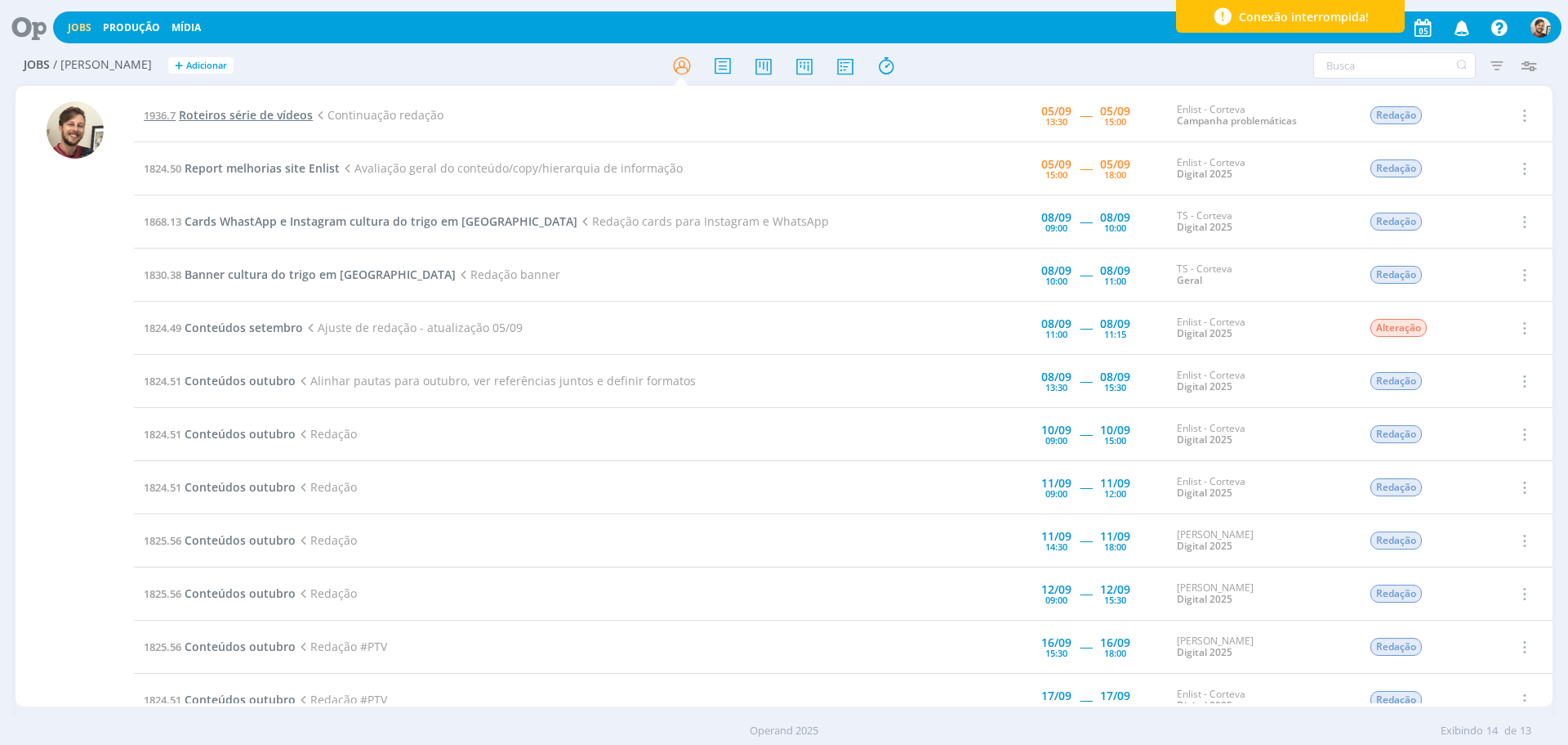
click at [292, 119] on span "Roteiros série de vídeos" at bounding box center [246, 115] width 134 height 16
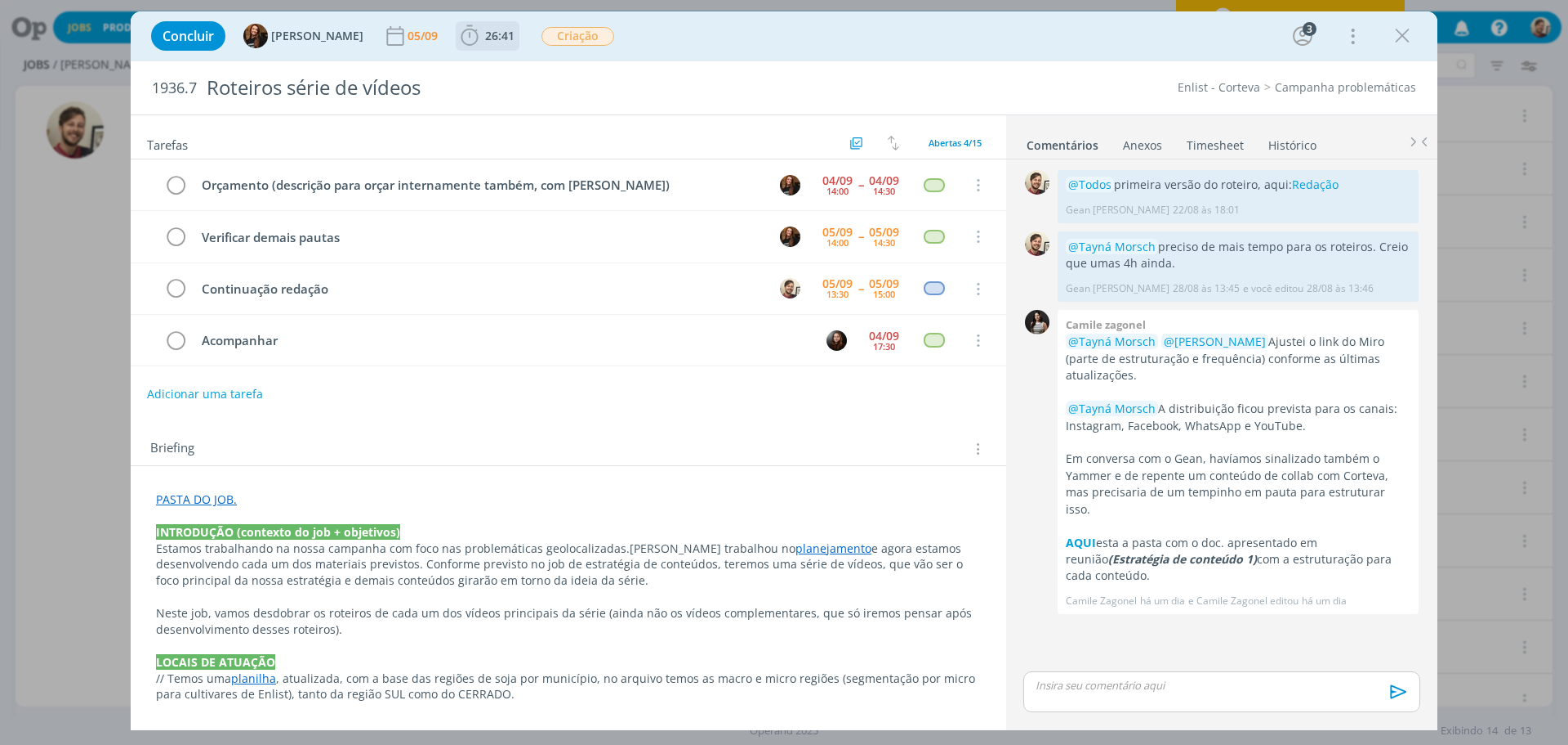
click at [485, 39] on span "26:41" at bounding box center [500, 36] width 29 height 16
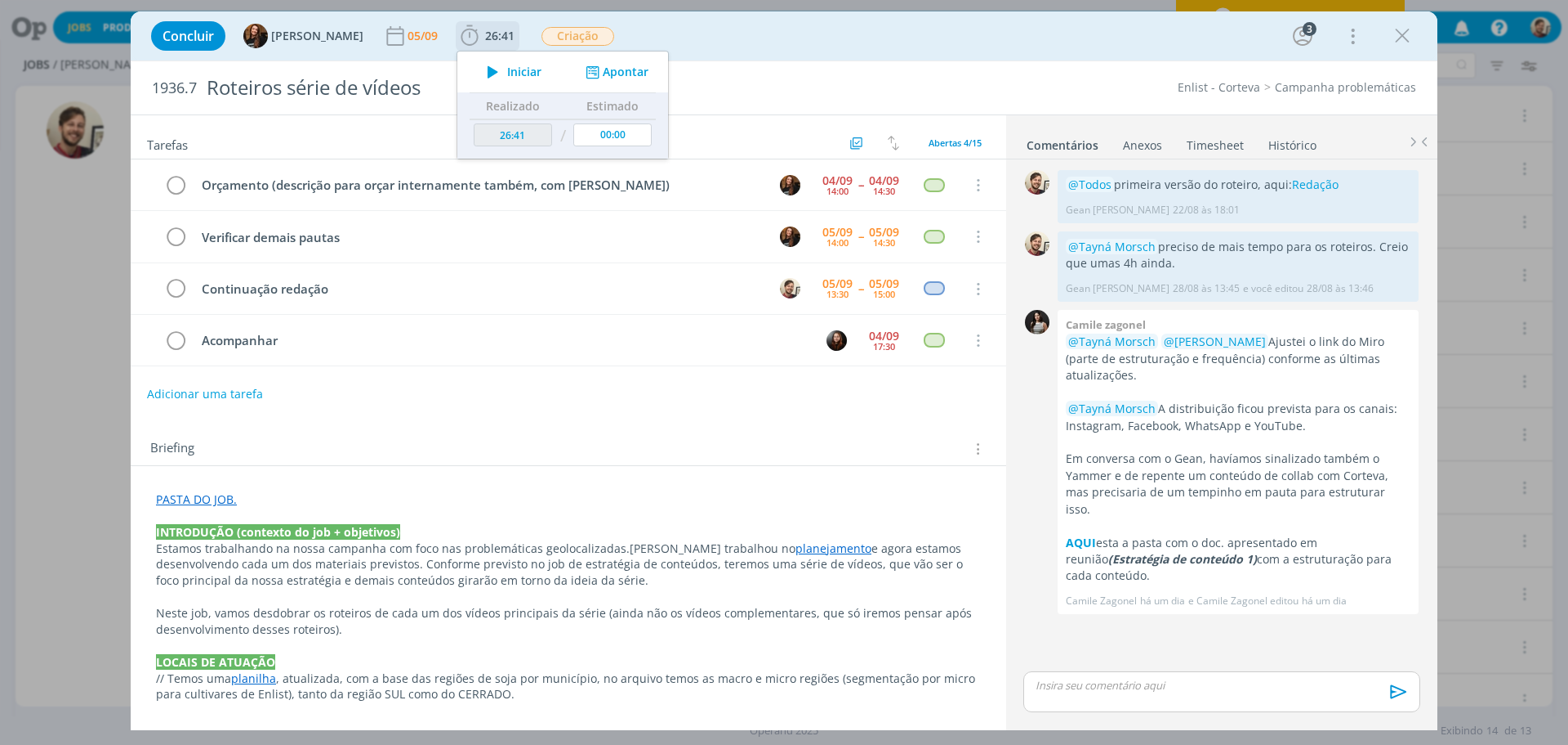
click at [508, 67] on span "Iniciar" at bounding box center [524, 71] width 35 height 11
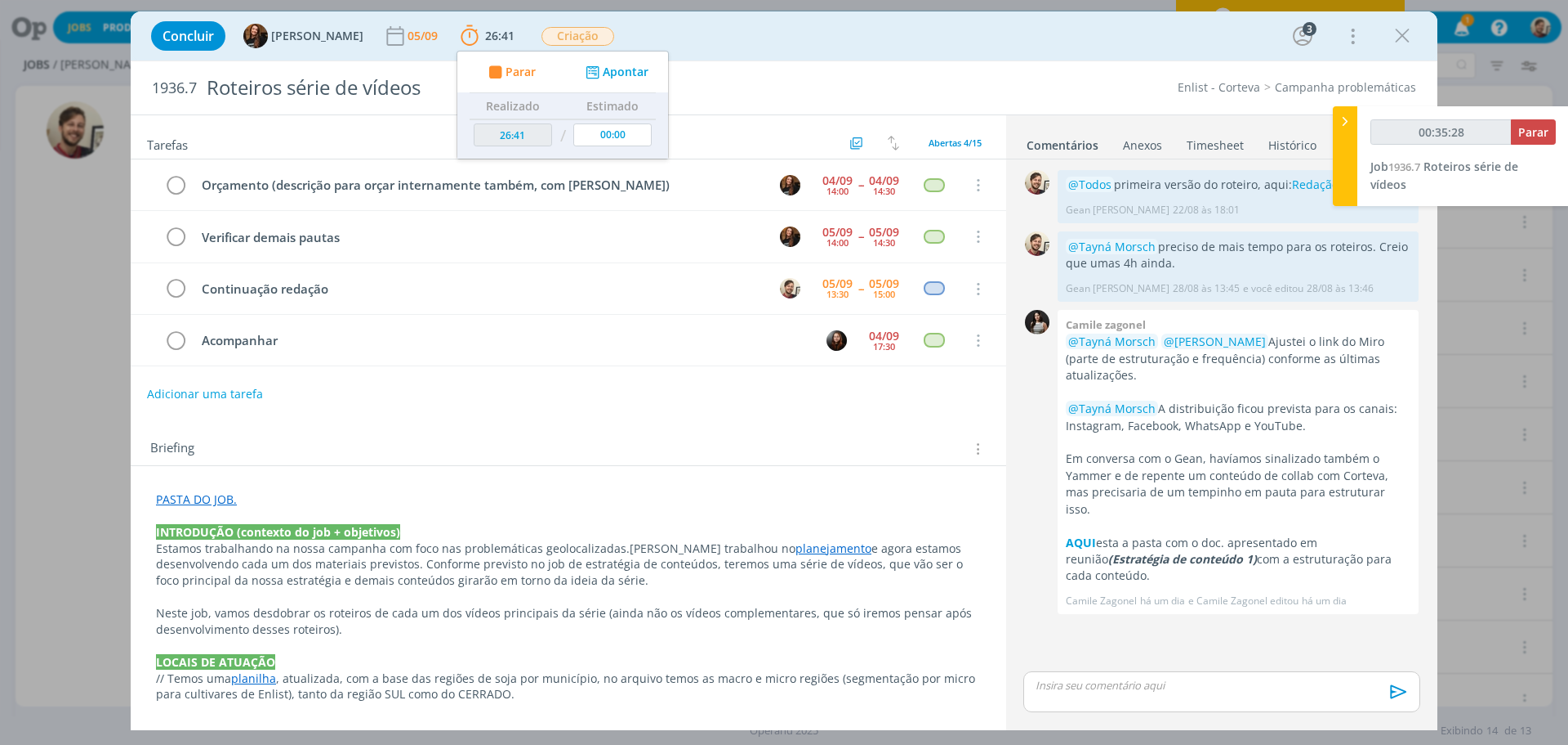
type input "00:36:28"
